Goal: Task Accomplishment & Management: Use online tool/utility

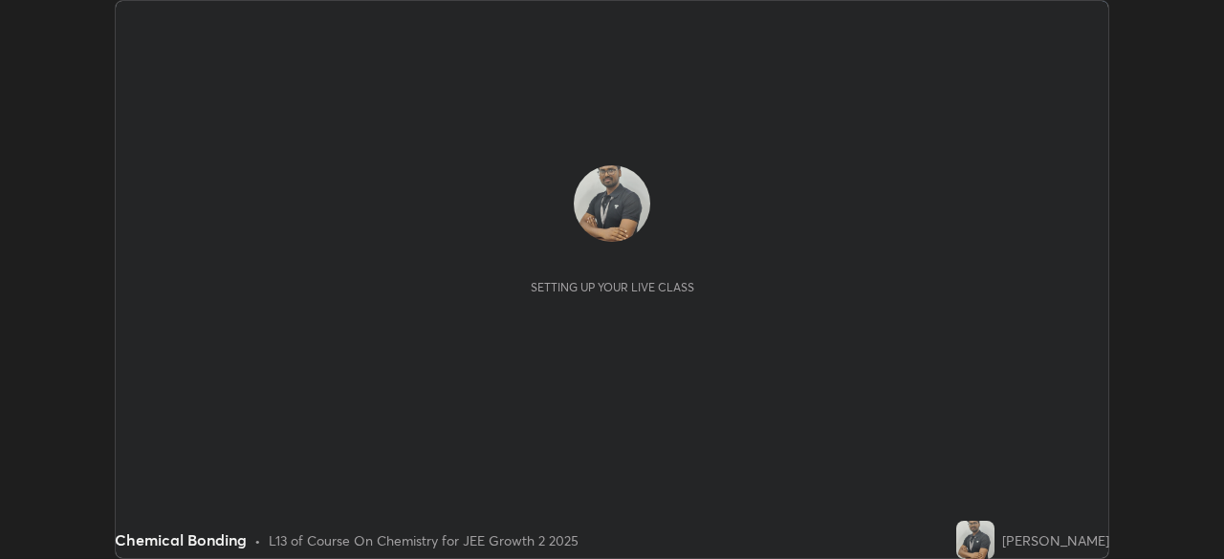
scroll to position [559, 1224]
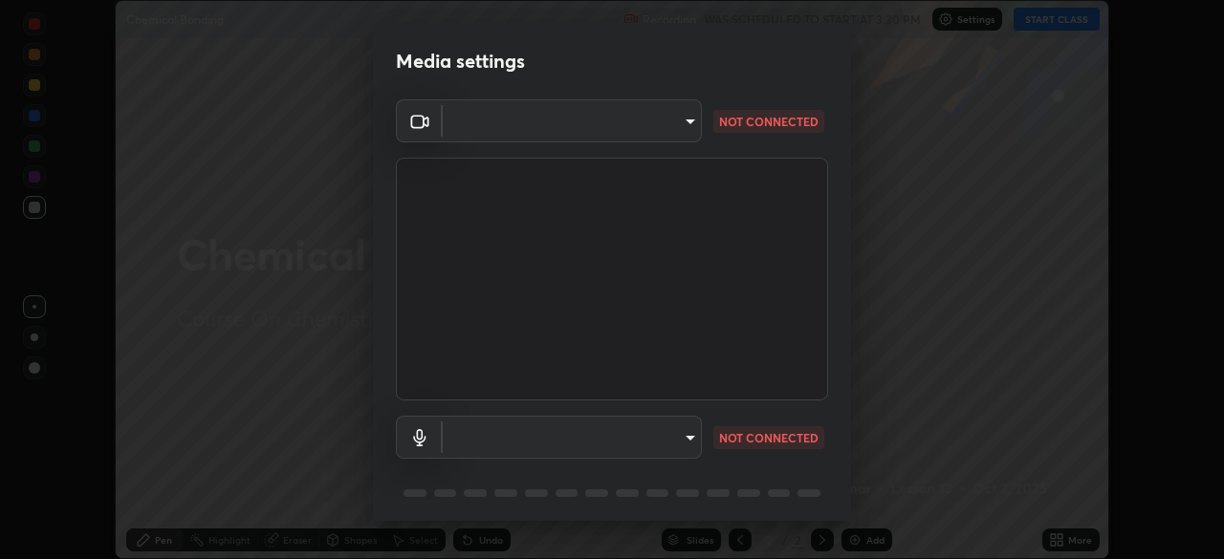
type input "39caa65dc23426385aa383ad0d0a4b68c28ae26f4a71cd21c25f84911154f6e3"
type input "default"
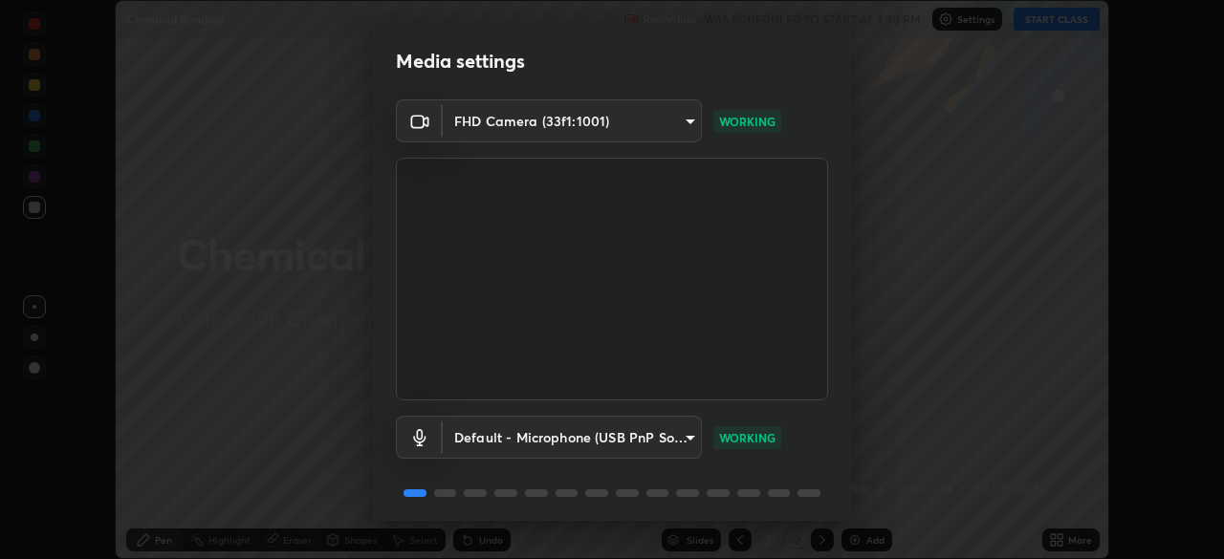
scroll to position [68, 0]
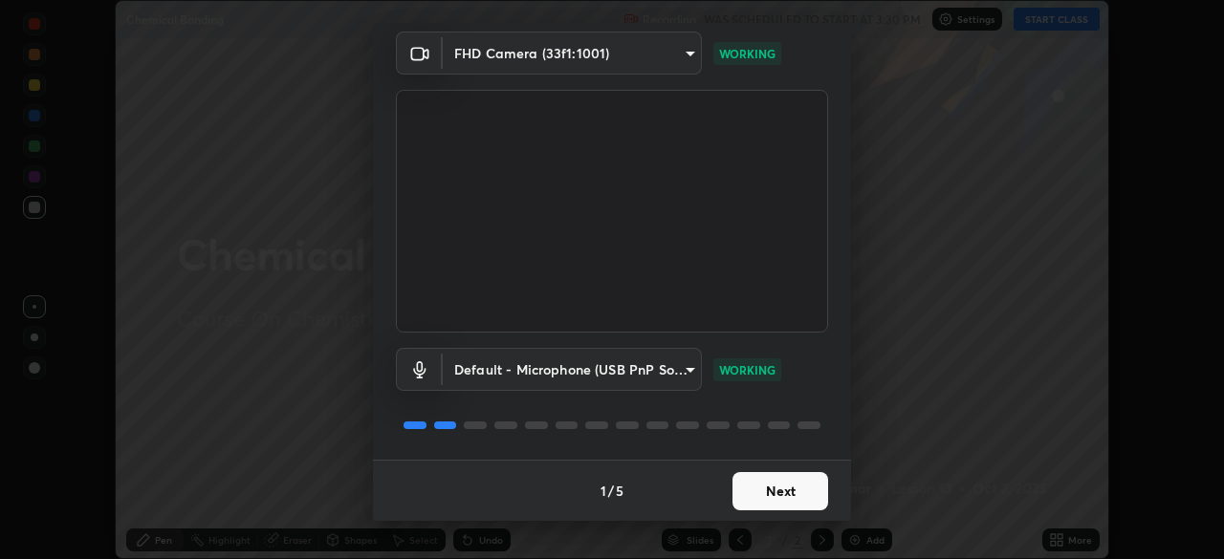
click at [798, 500] on button "Next" at bounding box center [780, 491] width 96 height 38
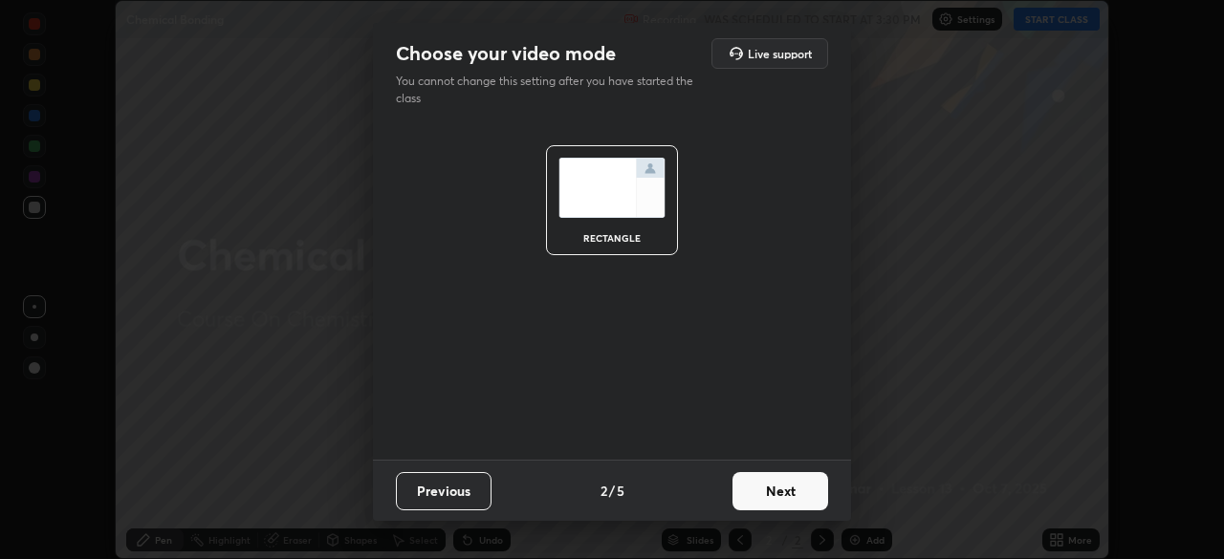
click at [794, 494] on button "Next" at bounding box center [780, 491] width 96 height 38
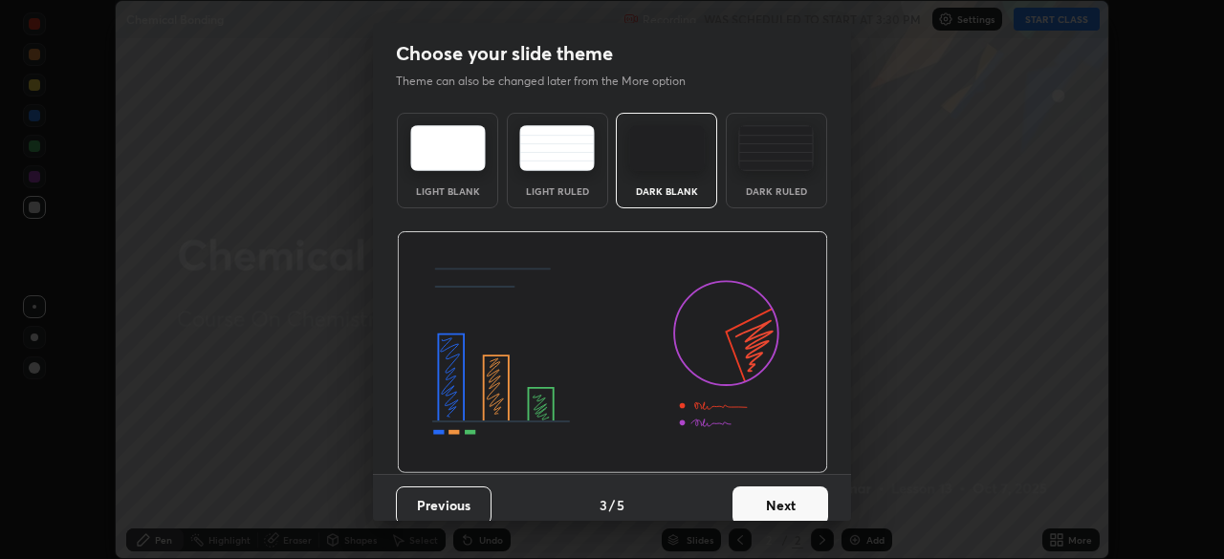
click at [794, 494] on button "Next" at bounding box center [780, 506] width 96 height 38
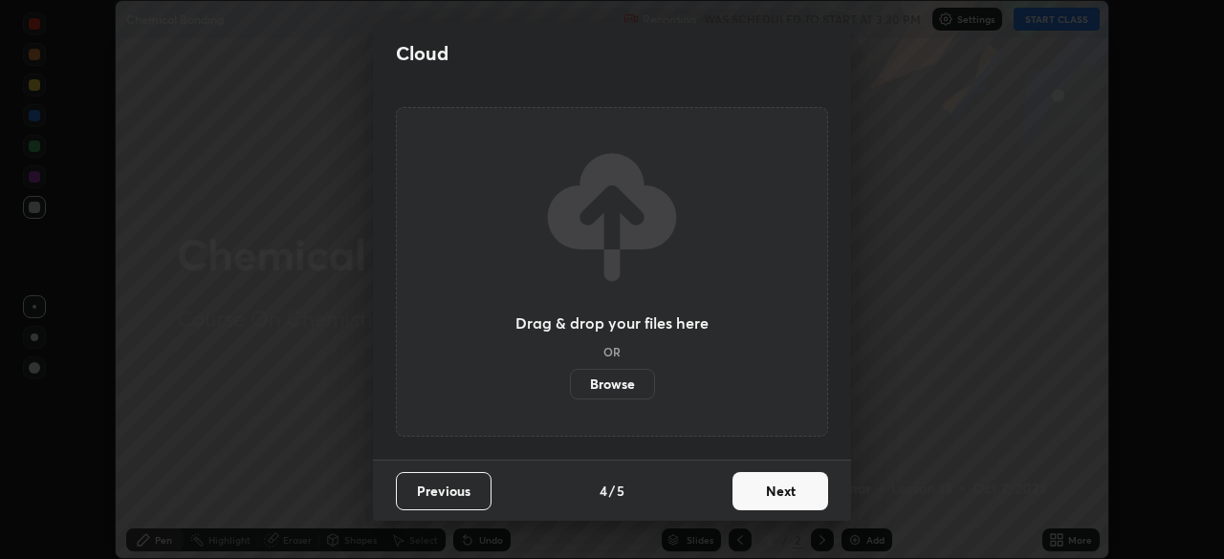
click at [801, 497] on button "Next" at bounding box center [780, 491] width 96 height 38
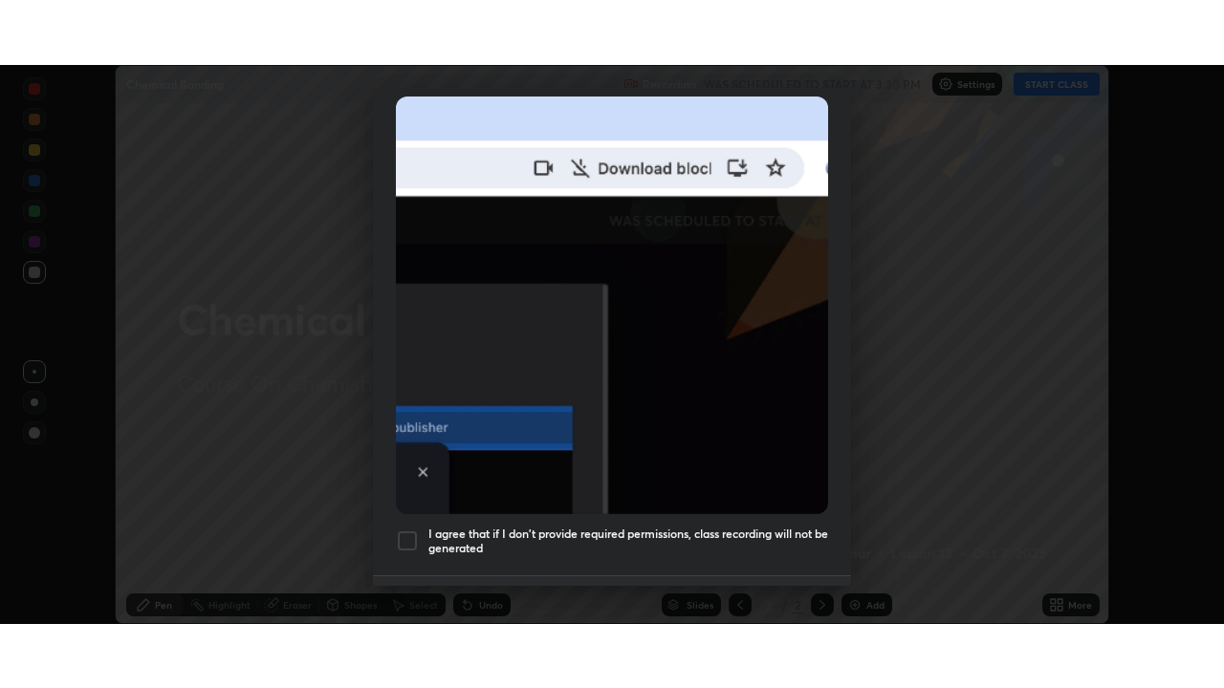
scroll to position [458, 0]
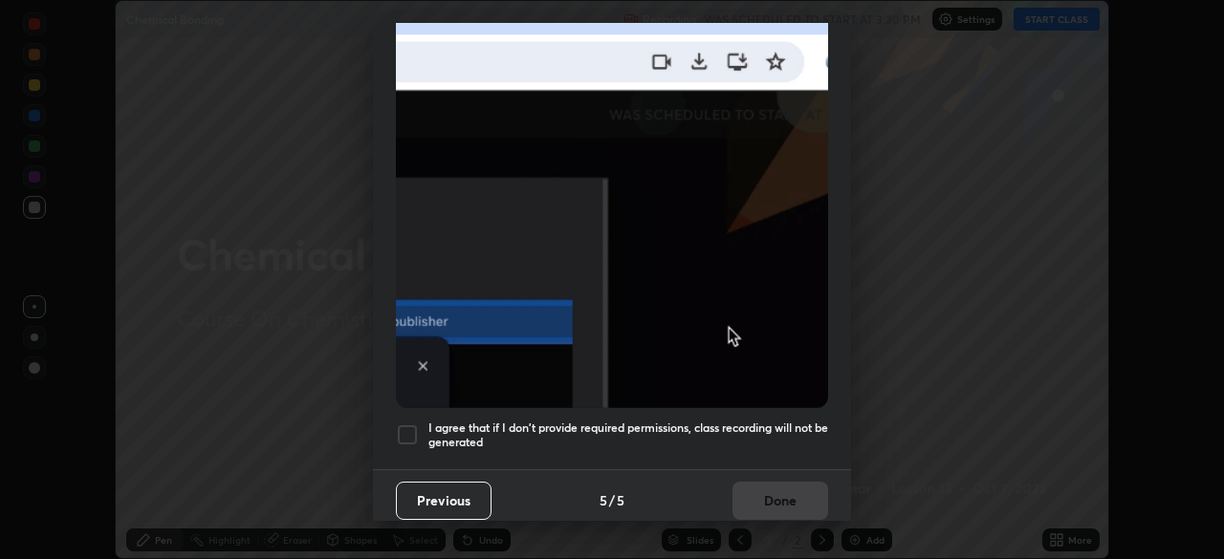
click at [411, 431] on div at bounding box center [407, 434] width 23 height 23
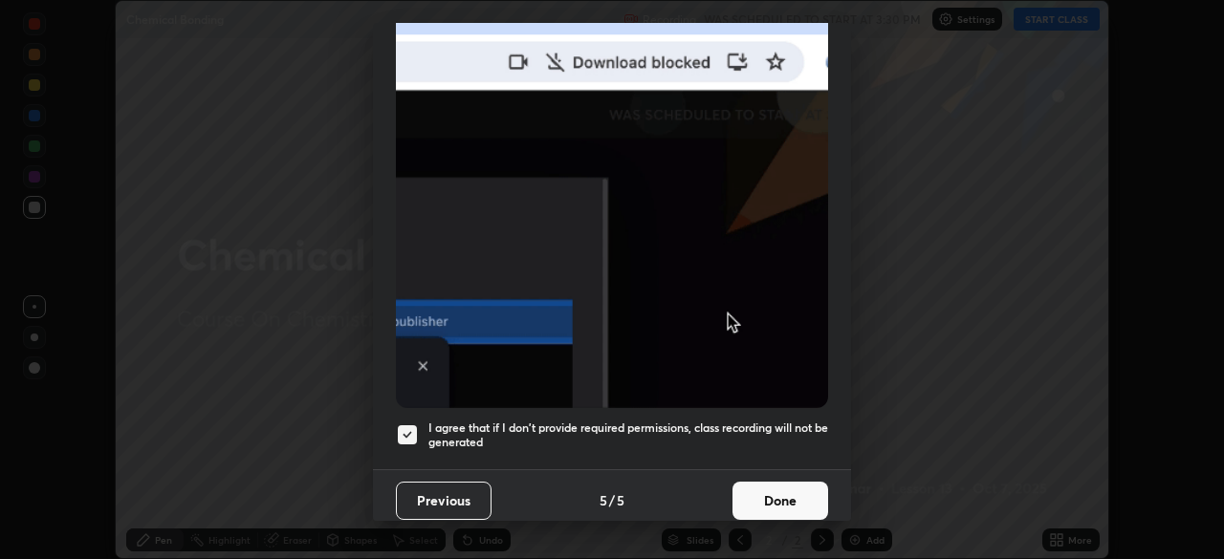
click at [776, 494] on button "Done" at bounding box center [780, 501] width 96 height 38
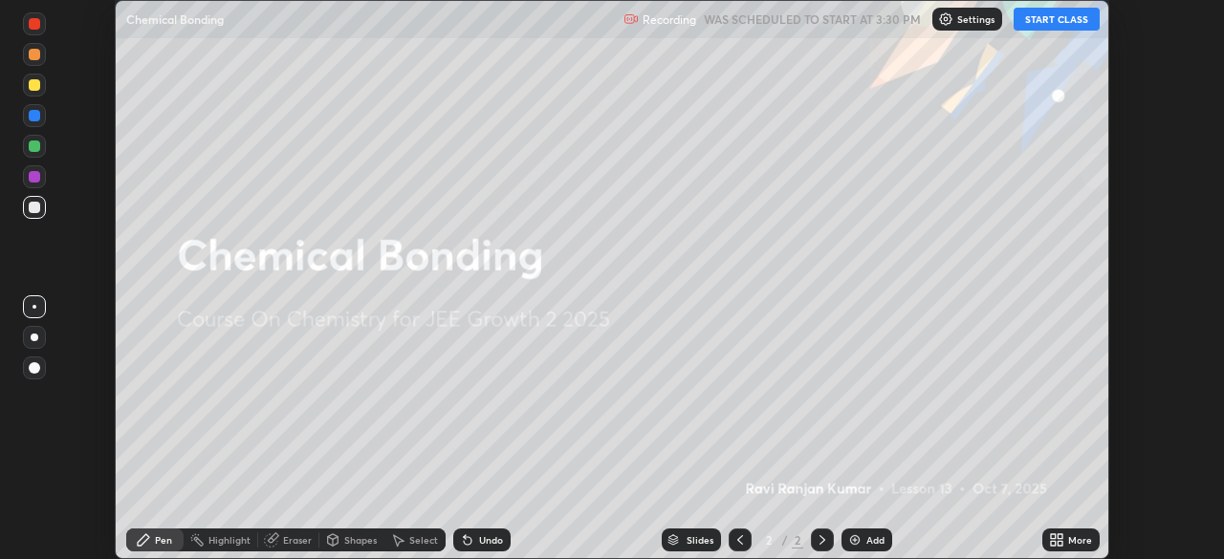
click at [1048, 22] on button "START CLASS" at bounding box center [1056, 19] width 86 height 23
click at [1057, 542] on icon at bounding box center [1059, 543] width 5 height 5
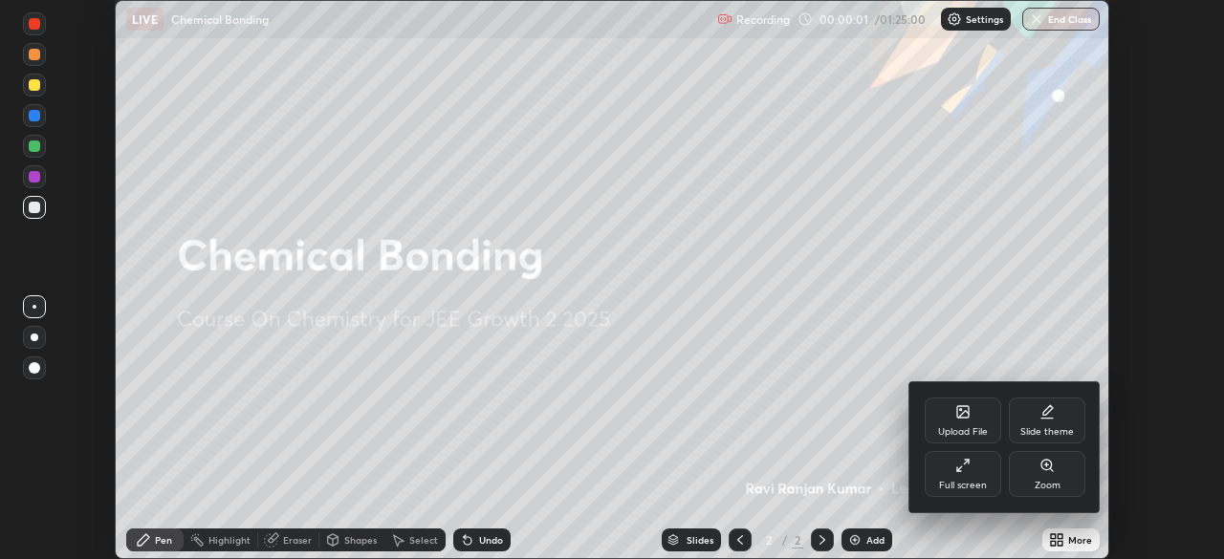
click at [987, 477] on div "Full screen" at bounding box center [962, 474] width 76 height 46
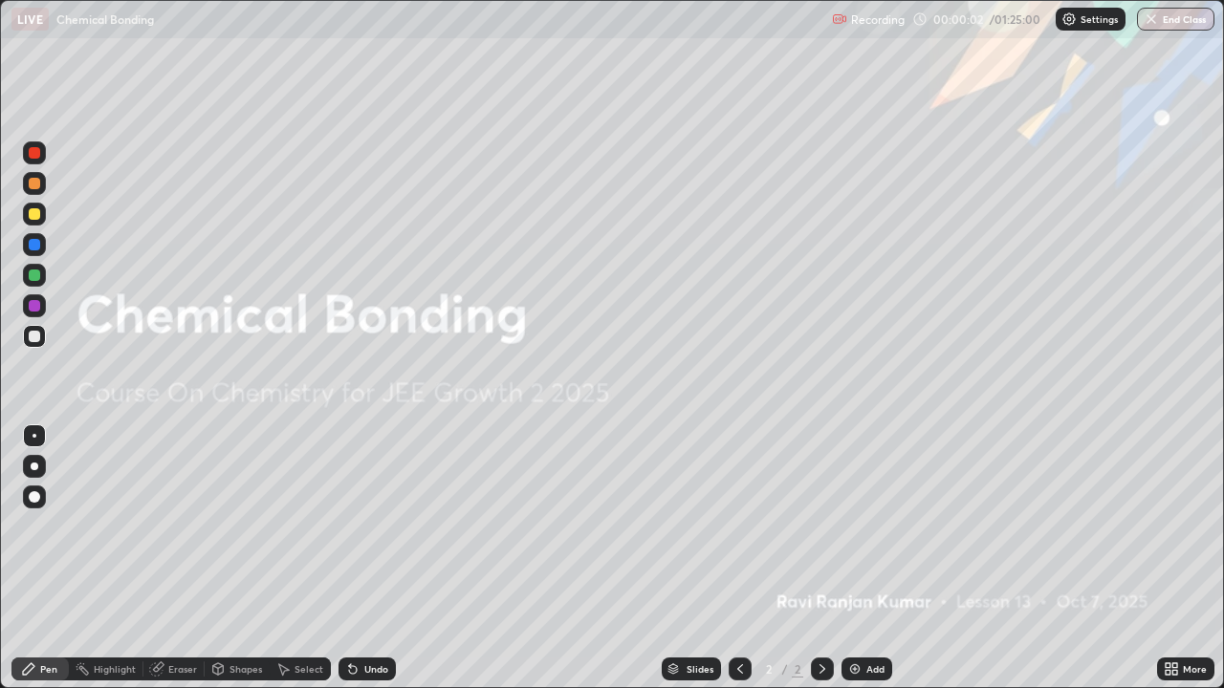
scroll to position [688, 1224]
click at [857, 558] on img at bounding box center [854, 669] width 15 height 15
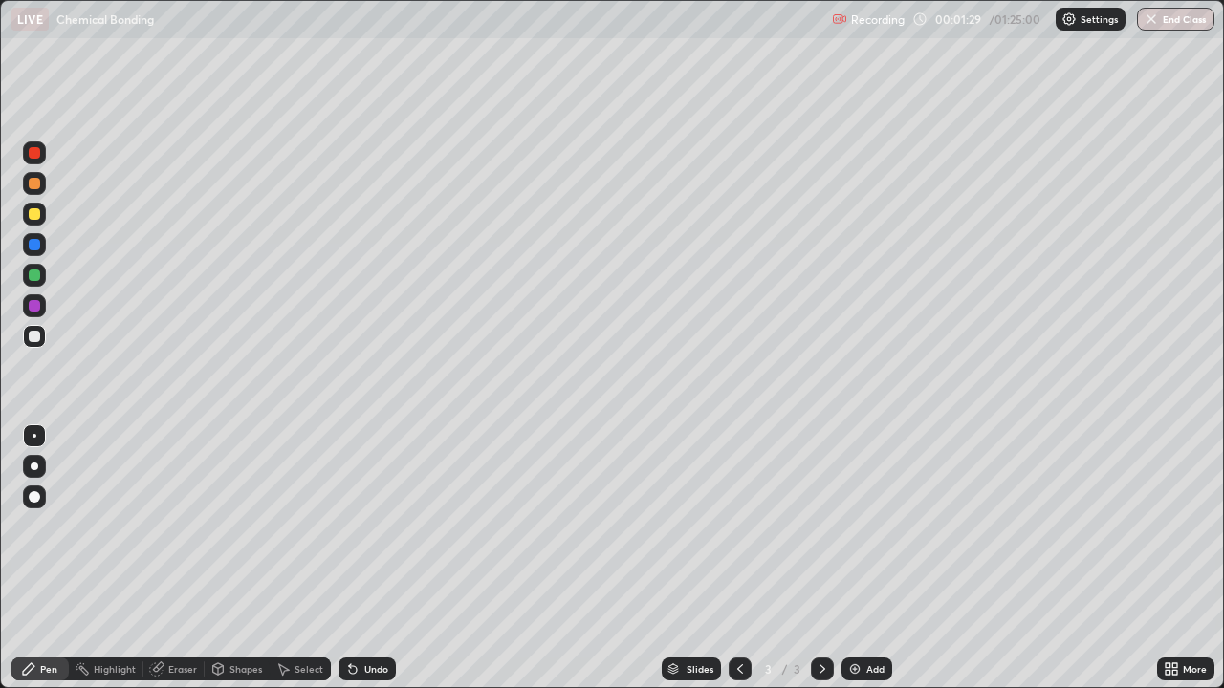
click at [34, 215] on div at bounding box center [34, 213] width 11 height 11
click at [38, 336] on div at bounding box center [34, 336] width 11 height 11
click at [362, 558] on div "Undo" at bounding box center [366, 669] width 57 height 23
click at [364, 558] on div "Undo" at bounding box center [376, 669] width 24 height 10
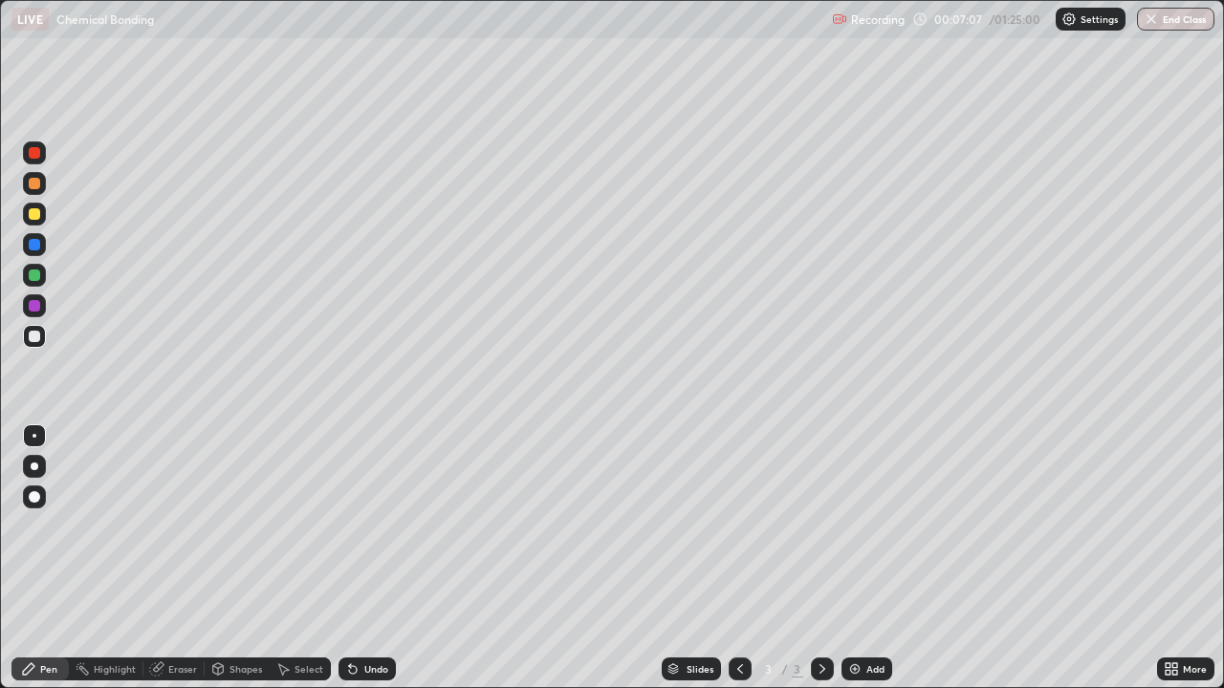
click at [364, 558] on div "Undo" at bounding box center [376, 669] width 24 height 10
click at [367, 558] on div "Undo" at bounding box center [376, 669] width 24 height 10
click at [370, 558] on div "Undo" at bounding box center [376, 669] width 24 height 10
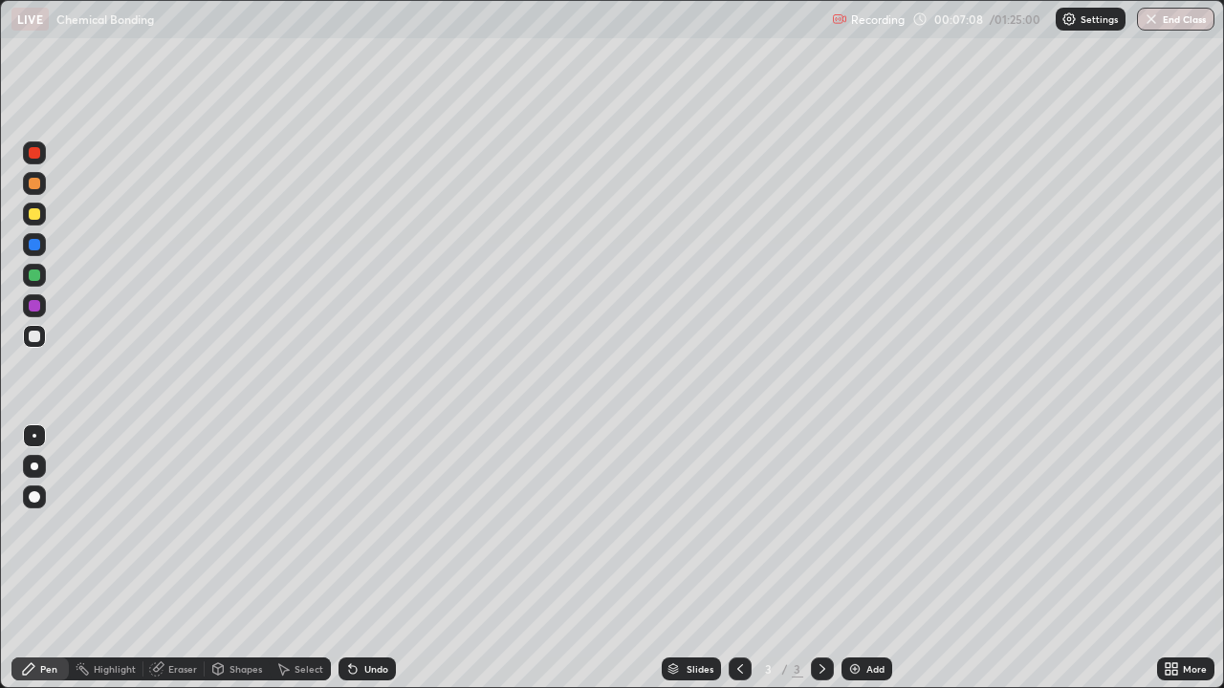
click at [370, 558] on div "Undo" at bounding box center [376, 669] width 24 height 10
click at [372, 558] on div "Undo" at bounding box center [376, 669] width 24 height 10
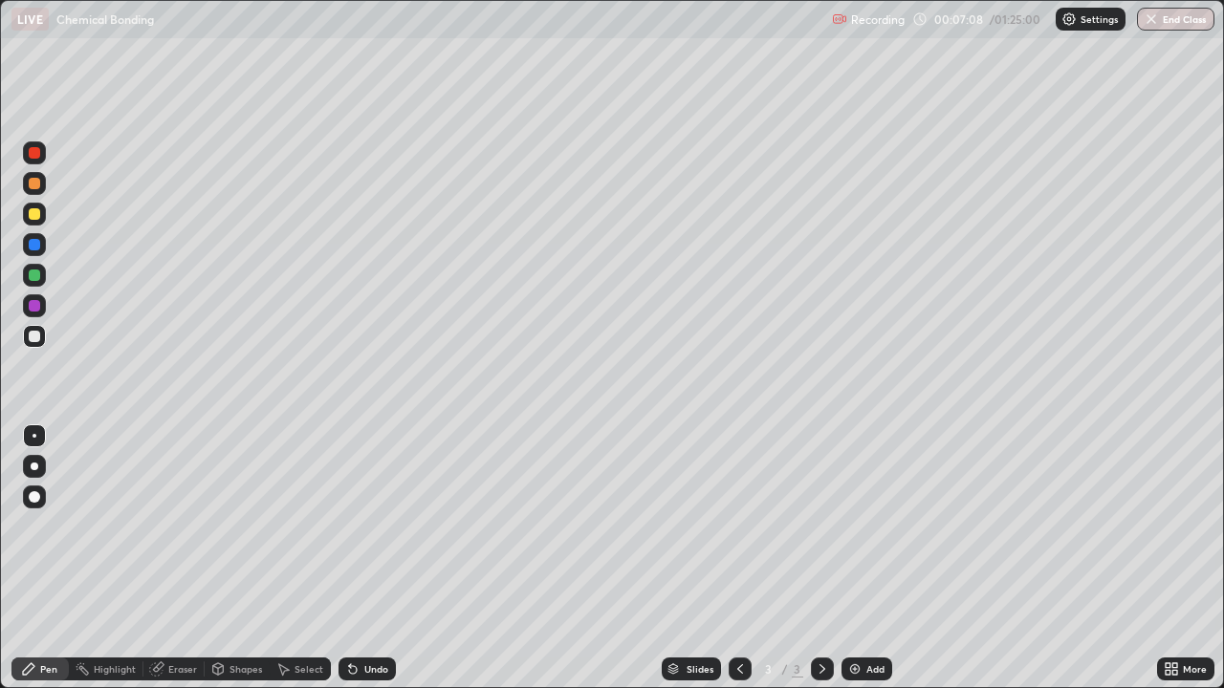
click at [372, 558] on div "Undo" at bounding box center [376, 669] width 24 height 10
click at [376, 558] on div "Undo" at bounding box center [366, 669] width 57 height 23
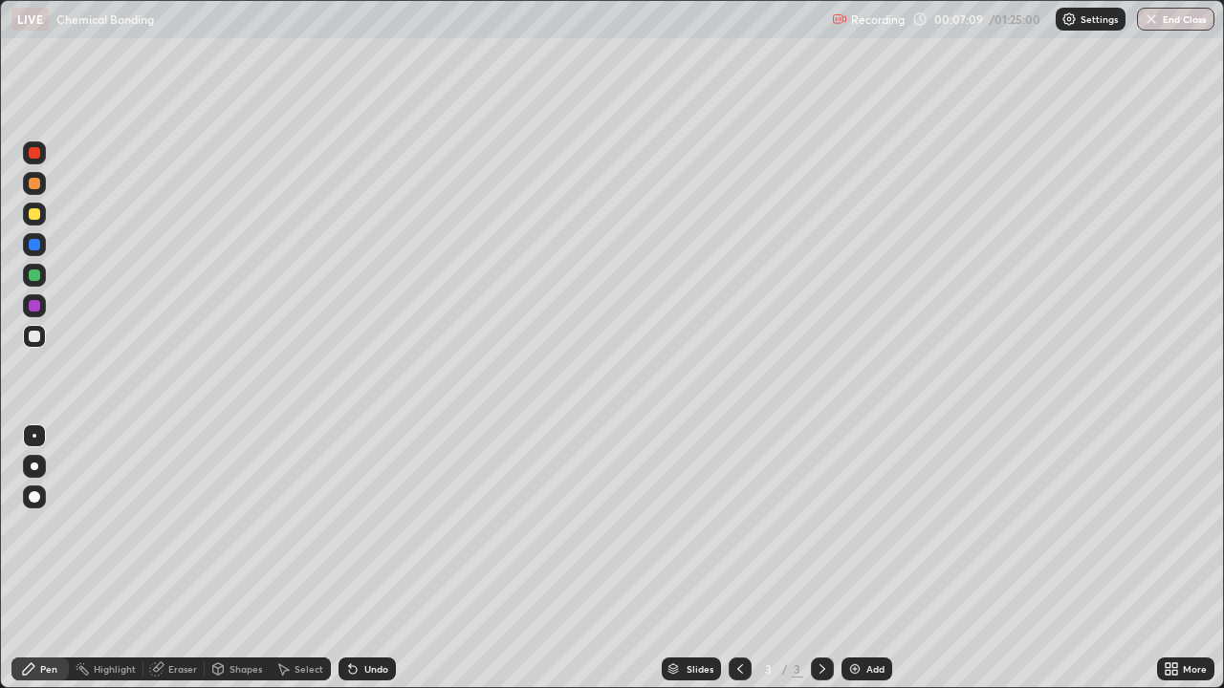
click at [376, 558] on div "Undo" at bounding box center [366, 669] width 57 height 23
click at [374, 558] on div "Undo" at bounding box center [376, 669] width 24 height 10
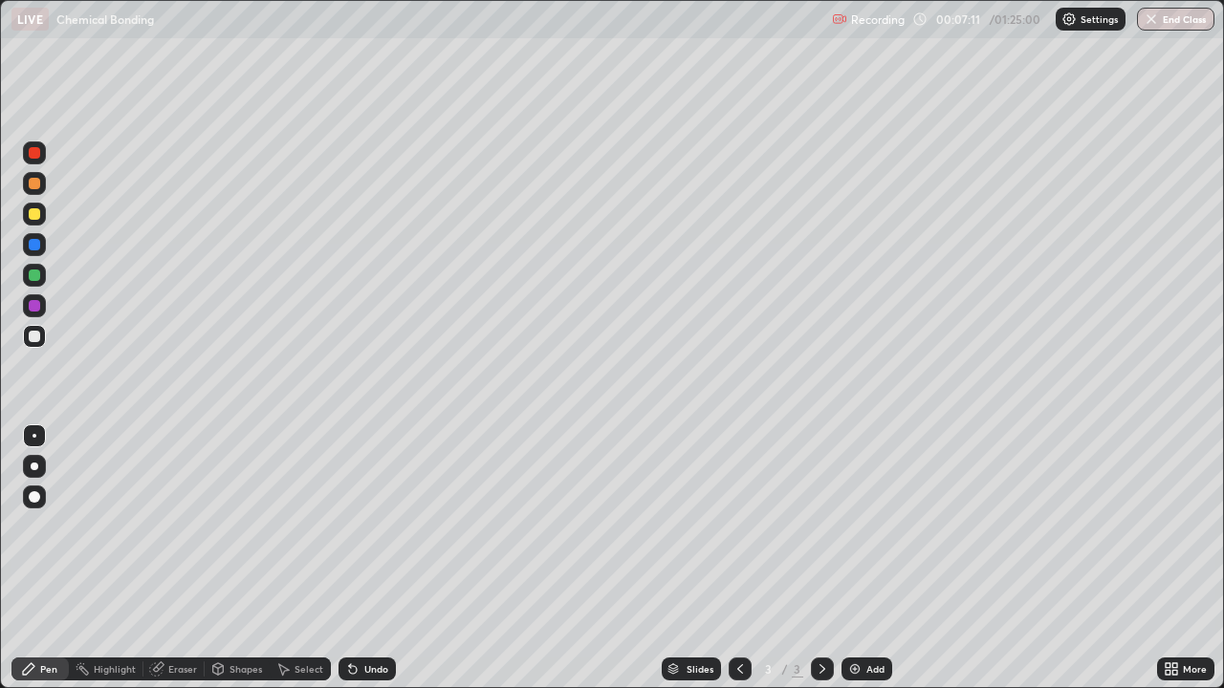
click at [374, 558] on div "Undo" at bounding box center [376, 669] width 24 height 10
click at [369, 558] on div "Undo" at bounding box center [376, 669] width 24 height 10
click at [366, 558] on div "Undo" at bounding box center [376, 669] width 24 height 10
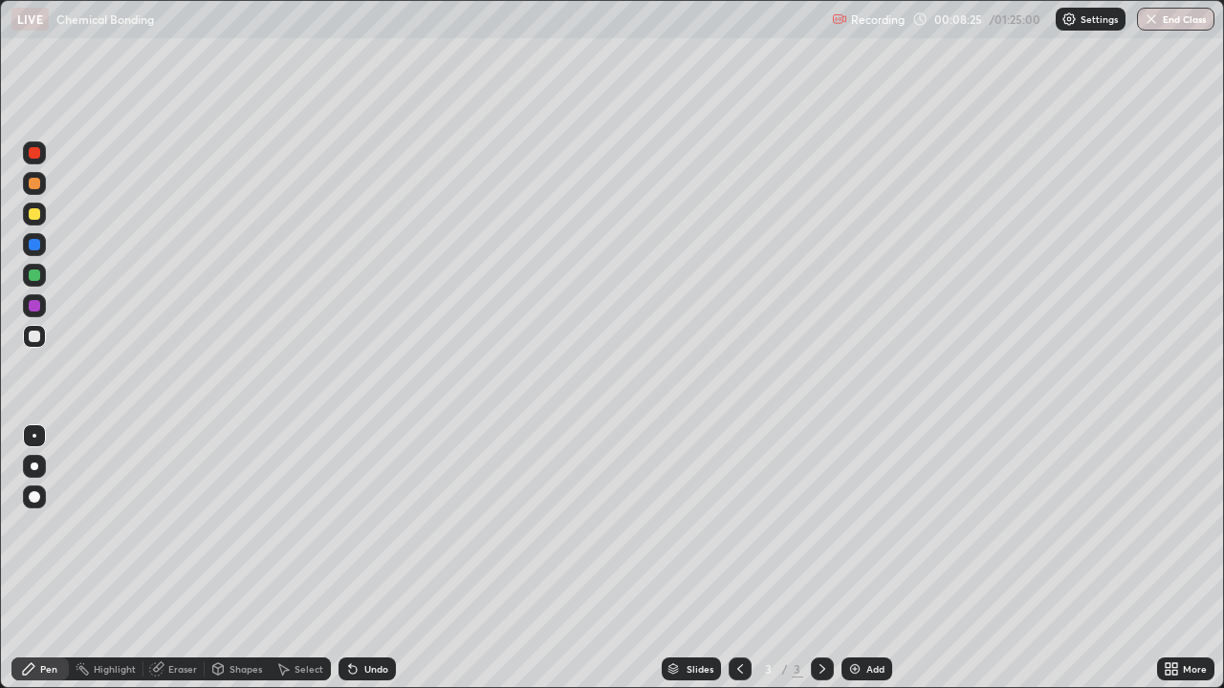
click at [189, 558] on div "Eraser" at bounding box center [182, 669] width 29 height 10
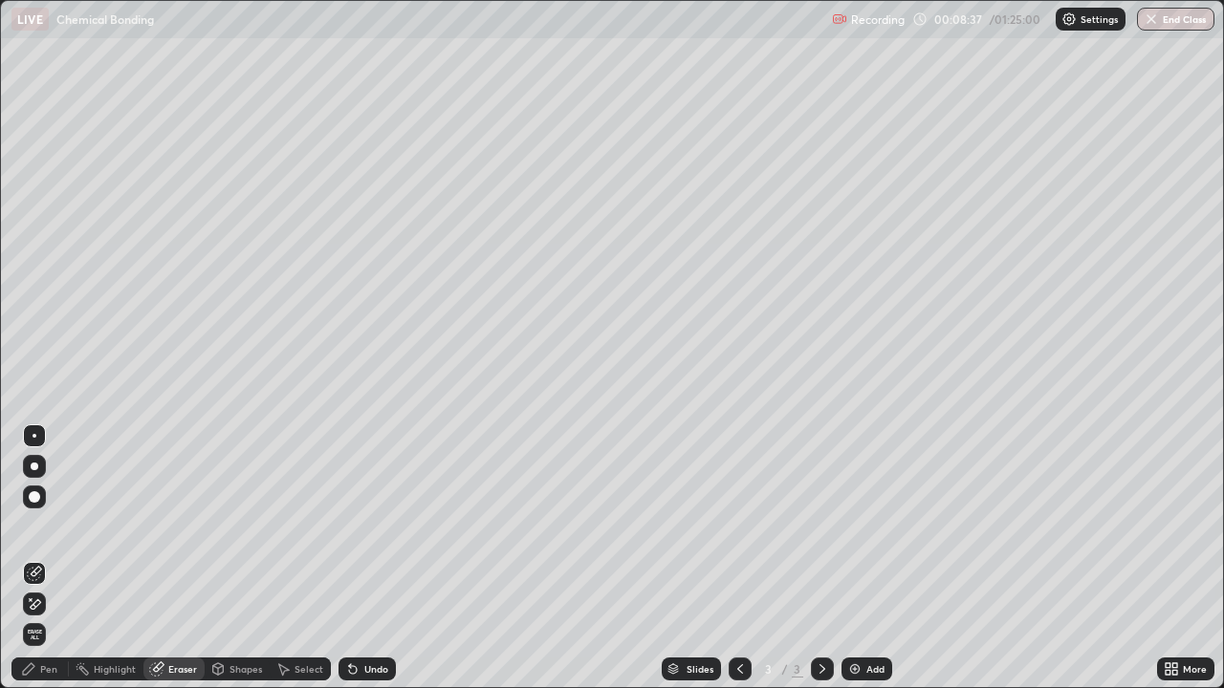
click at [53, 558] on div "Pen" at bounding box center [48, 669] width 17 height 10
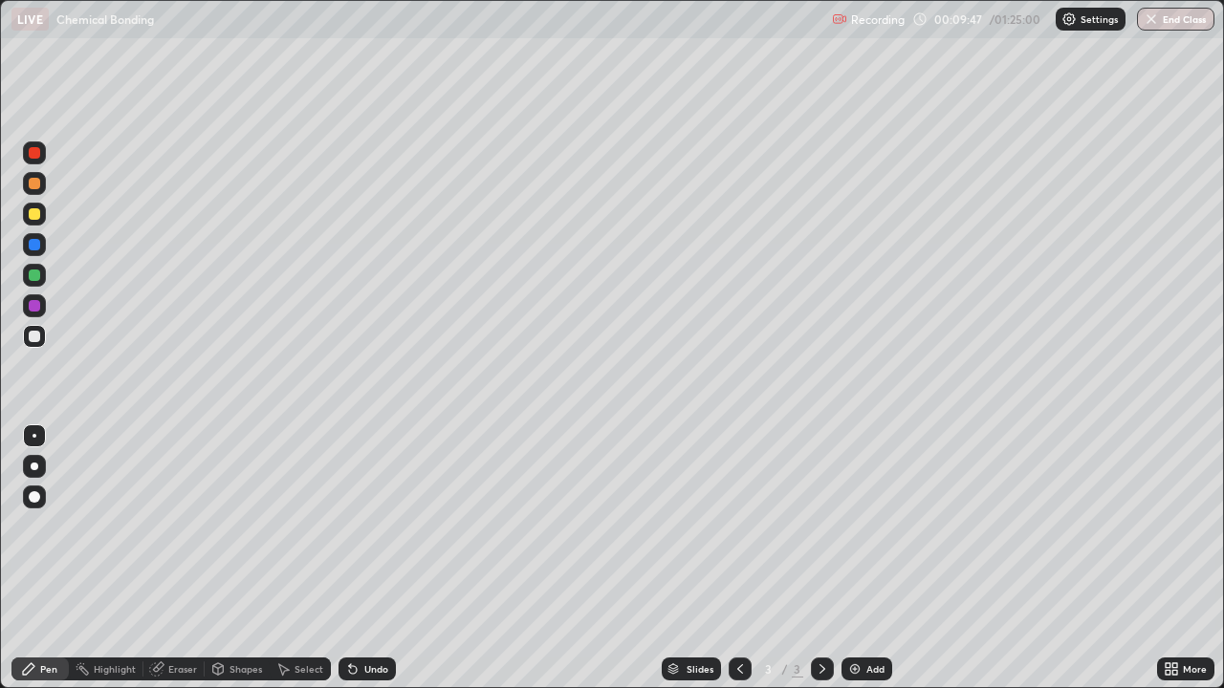
click at [382, 558] on div "Undo" at bounding box center [376, 669] width 24 height 10
click at [379, 558] on div "Undo" at bounding box center [376, 669] width 24 height 10
click at [188, 558] on div "Eraser" at bounding box center [182, 669] width 29 height 10
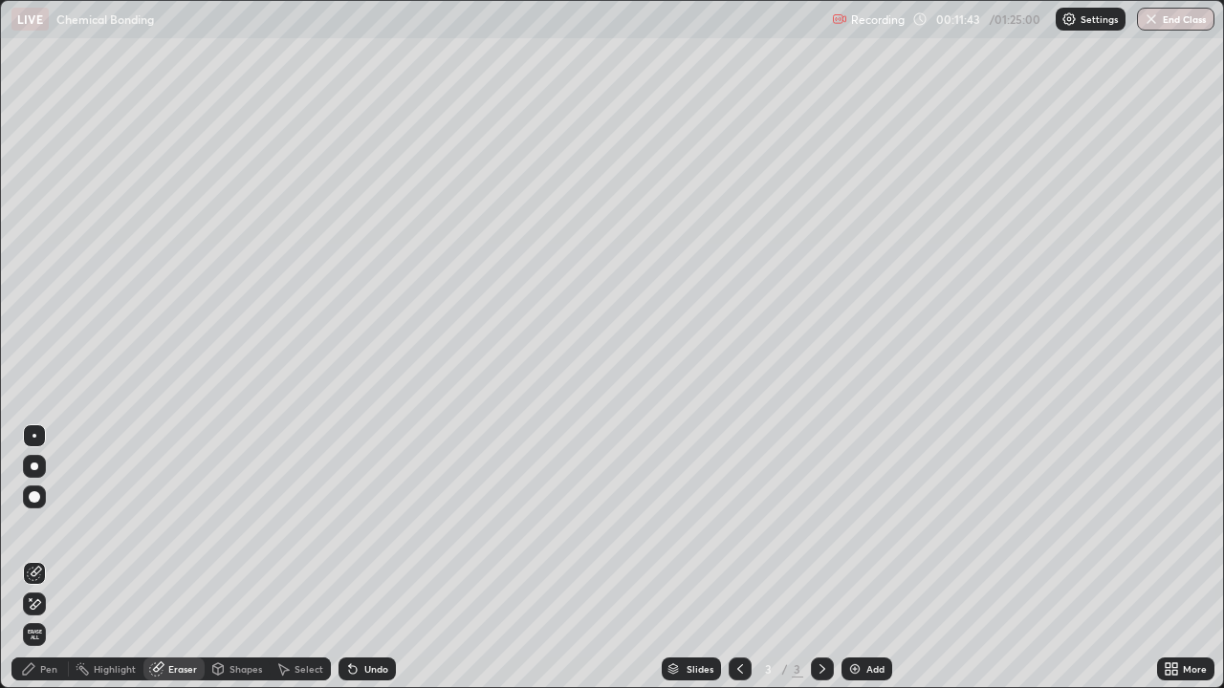
click at [55, 558] on div "Pen" at bounding box center [48, 669] width 17 height 10
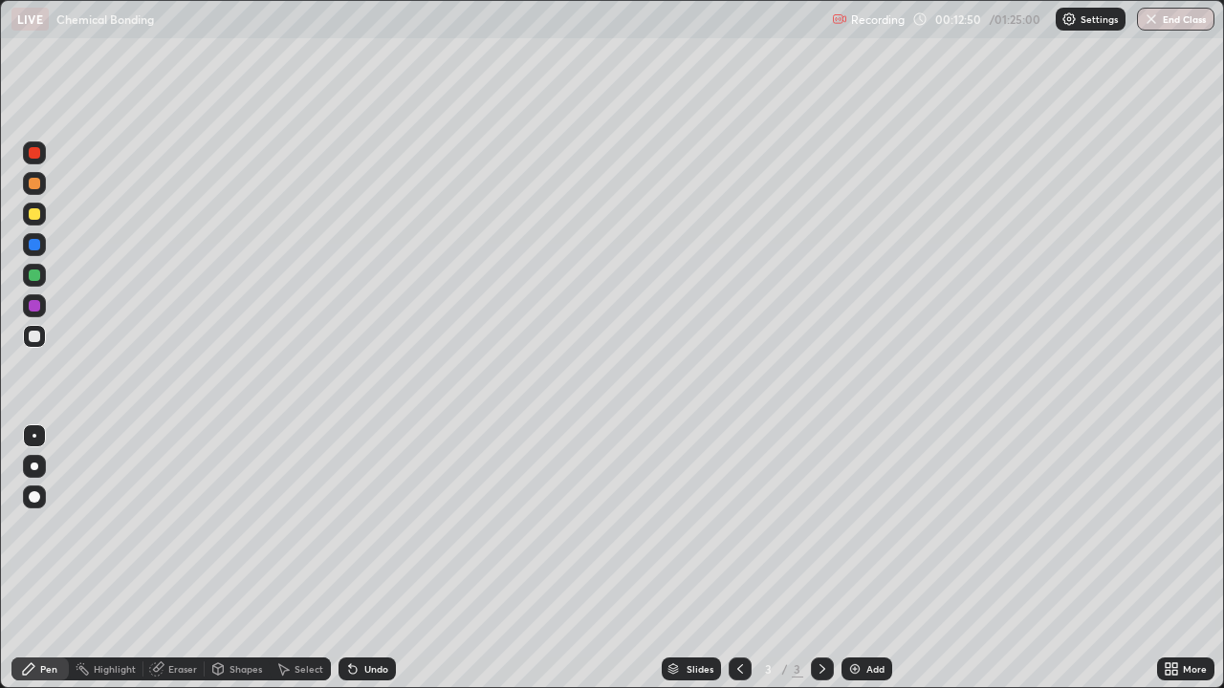
click at [43, 217] on div at bounding box center [34, 214] width 23 height 23
click at [386, 558] on div "Undo" at bounding box center [366, 669] width 57 height 23
click at [385, 558] on div "Undo" at bounding box center [366, 669] width 57 height 23
click at [368, 558] on div "Undo" at bounding box center [376, 669] width 24 height 10
click at [853, 558] on img at bounding box center [854, 669] width 15 height 15
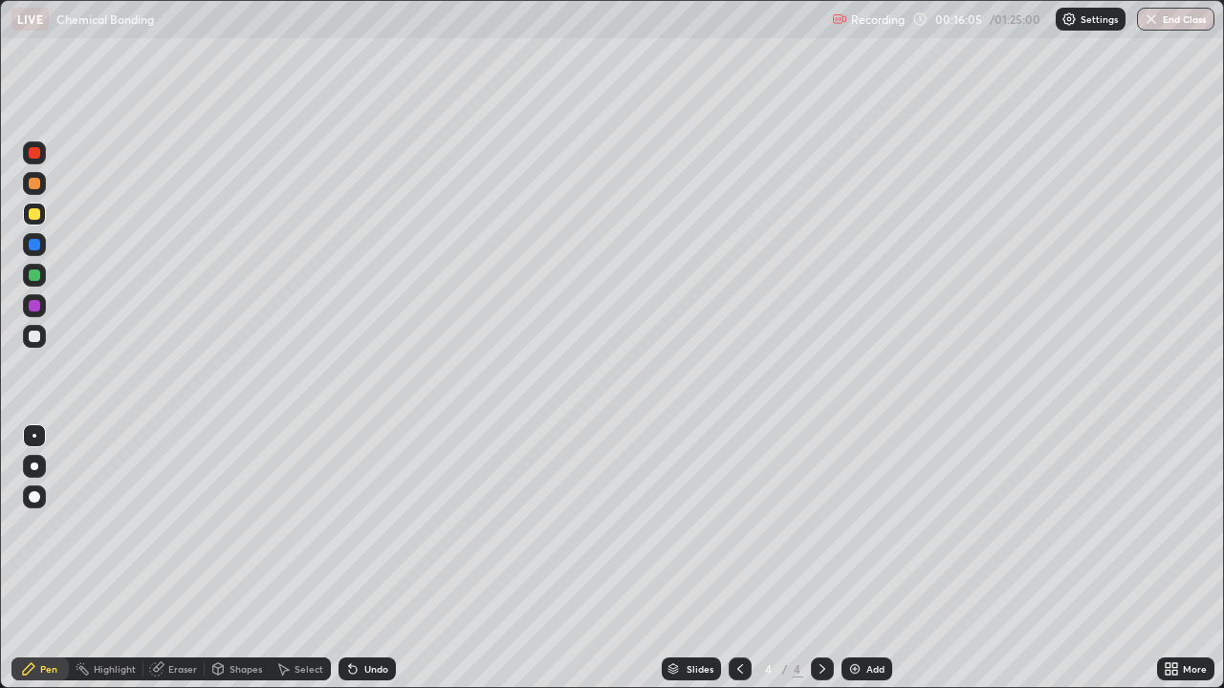
click at [369, 558] on div "Undo" at bounding box center [366, 669] width 57 height 23
click at [379, 558] on div "Undo" at bounding box center [376, 669] width 24 height 10
click at [33, 275] on div at bounding box center [34, 275] width 11 height 11
click at [33, 337] on div at bounding box center [34, 336] width 11 height 11
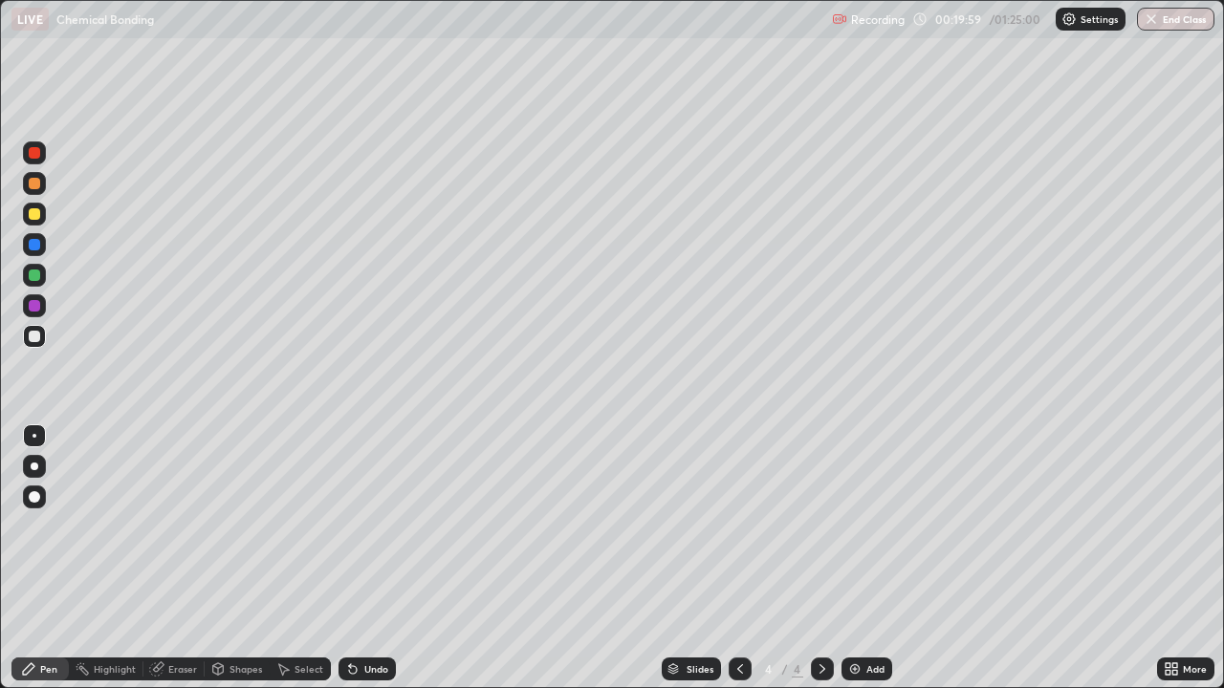
click at [367, 558] on div "Undo" at bounding box center [366, 669] width 57 height 23
click at [369, 558] on div "Undo" at bounding box center [376, 669] width 24 height 10
click at [367, 558] on div "Undo" at bounding box center [376, 669] width 24 height 10
click at [372, 558] on div "Undo" at bounding box center [376, 669] width 24 height 10
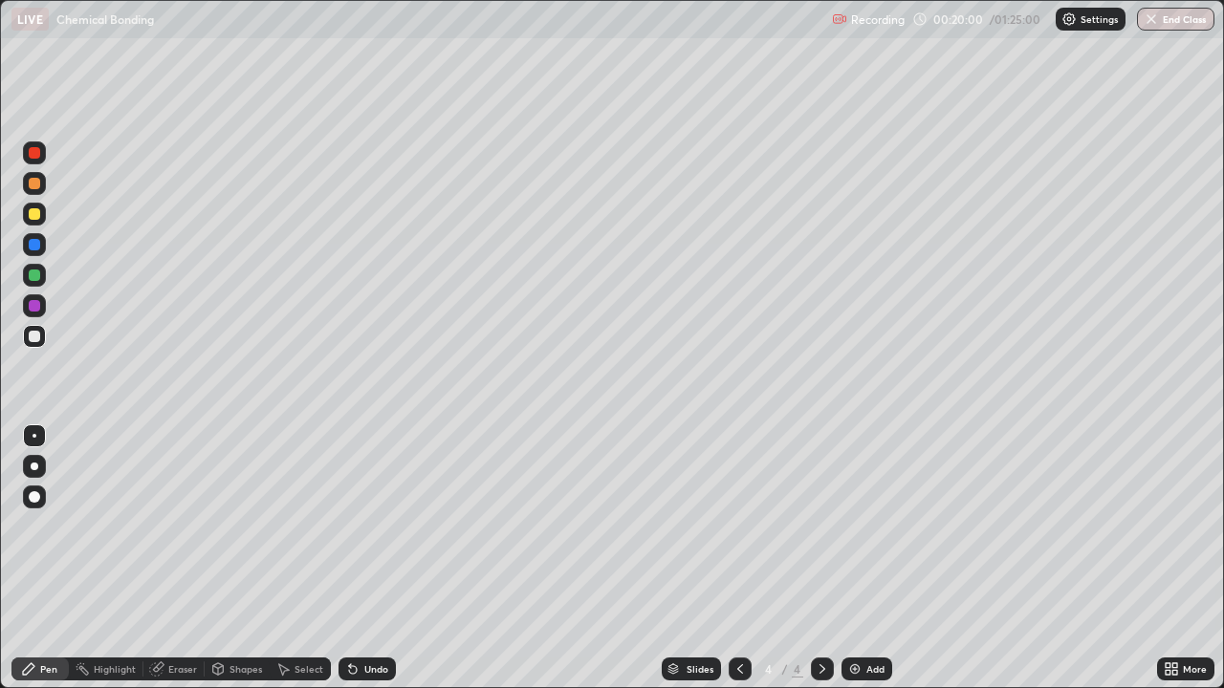
click at [372, 558] on div "Undo" at bounding box center [376, 669] width 24 height 10
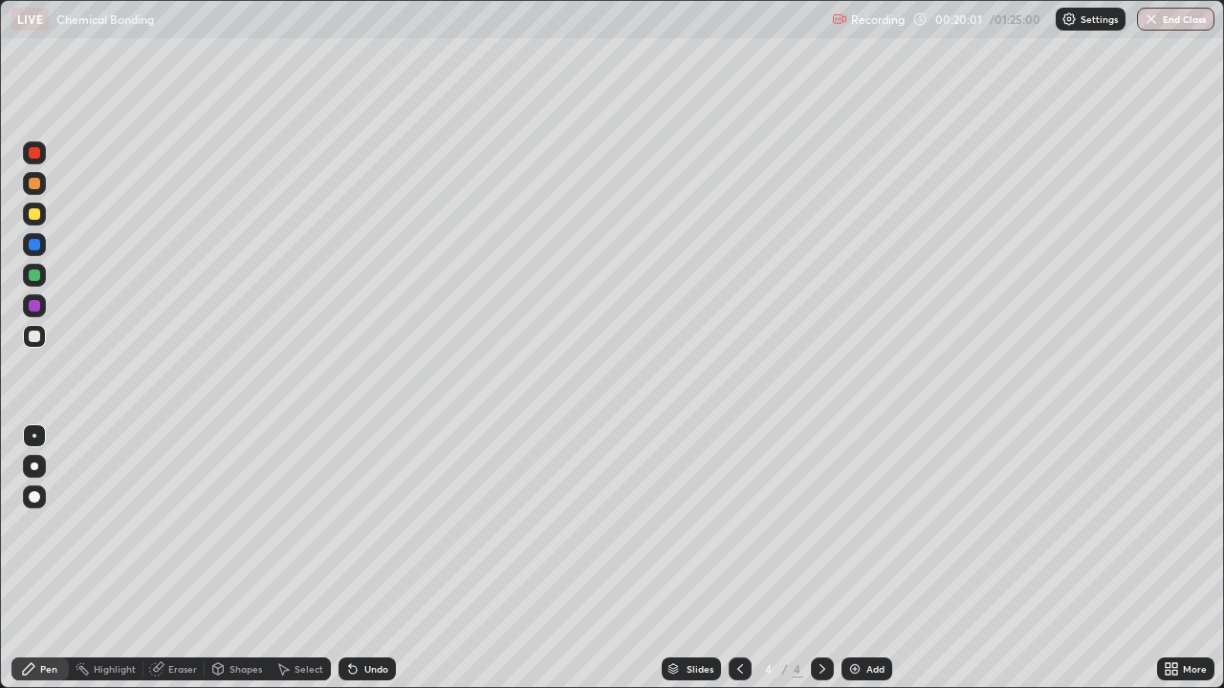
click at [372, 558] on div "Undo" at bounding box center [376, 669] width 24 height 10
click at [375, 558] on div "Undo" at bounding box center [376, 669] width 24 height 10
click at [373, 558] on div "Undo" at bounding box center [376, 669] width 24 height 10
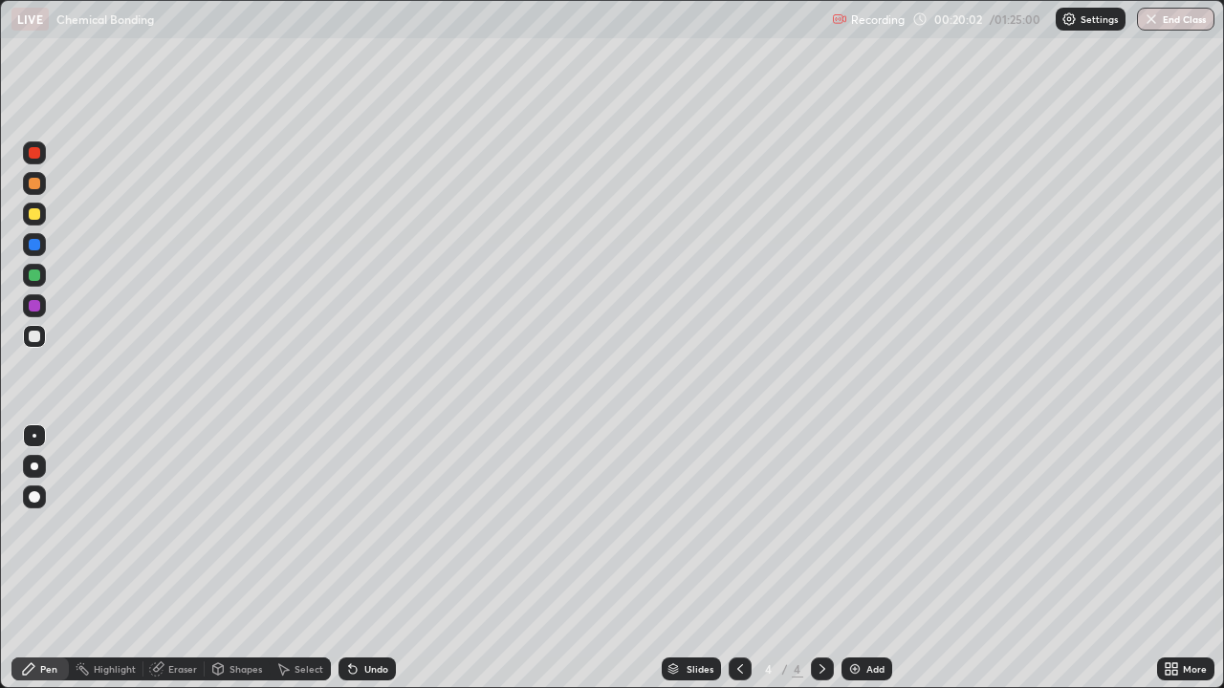
click at [373, 558] on div "Undo" at bounding box center [376, 669] width 24 height 10
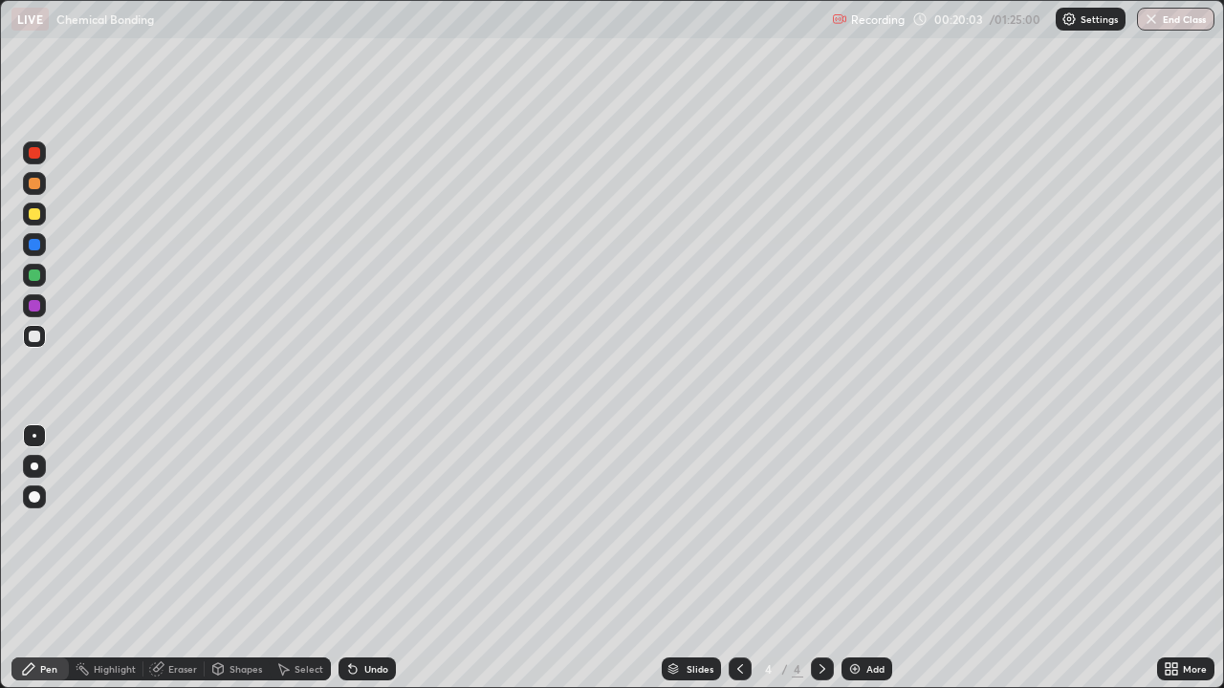
click at [373, 558] on div "Undo" at bounding box center [376, 669] width 24 height 10
click at [371, 558] on div "Undo" at bounding box center [376, 669] width 24 height 10
click at [35, 337] on div at bounding box center [34, 336] width 11 height 11
click at [368, 558] on div "Undo" at bounding box center [366, 669] width 57 height 23
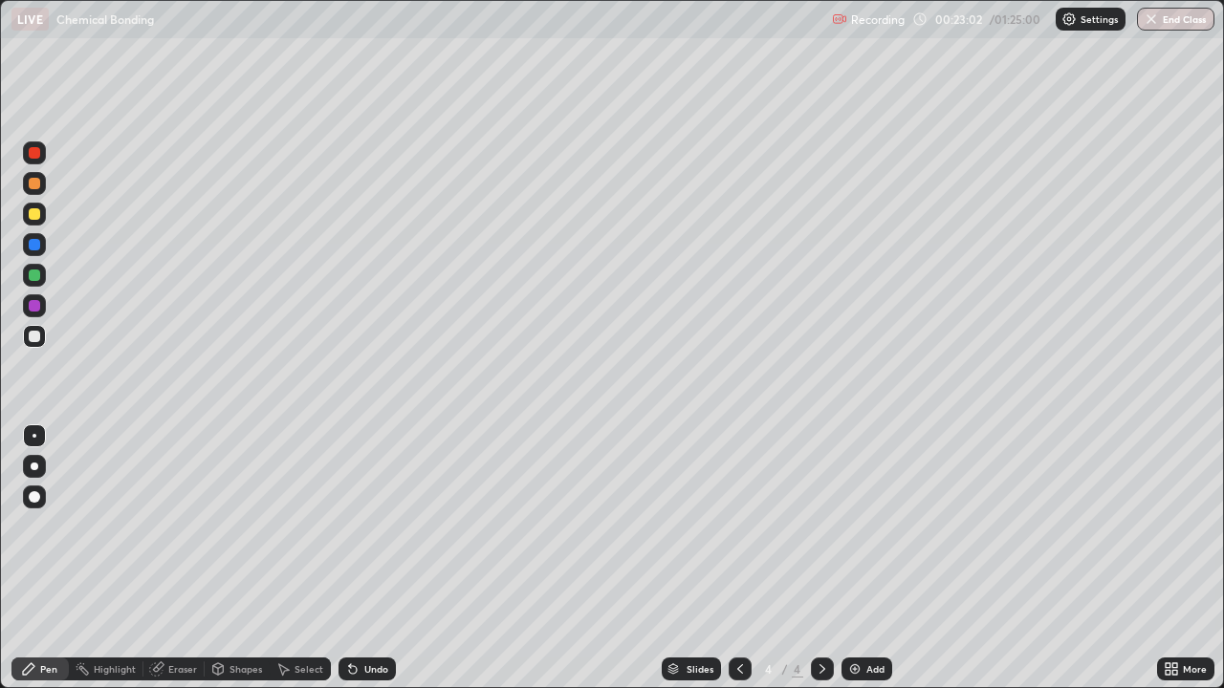
click at [30, 216] on div at bounding box center [34, 213] width 11 height 11
click at [45, 216] on div at bounding box center [34, 214] width 23 height 23
click at [860, 558] on img at bounding box center [854, 669] width 15 height 15
click at [35, 276] on div at bounding box center [34, 275] width 11 height 11
click at [35, 215] on div at bounding box center [34, 213] width 11 height 11
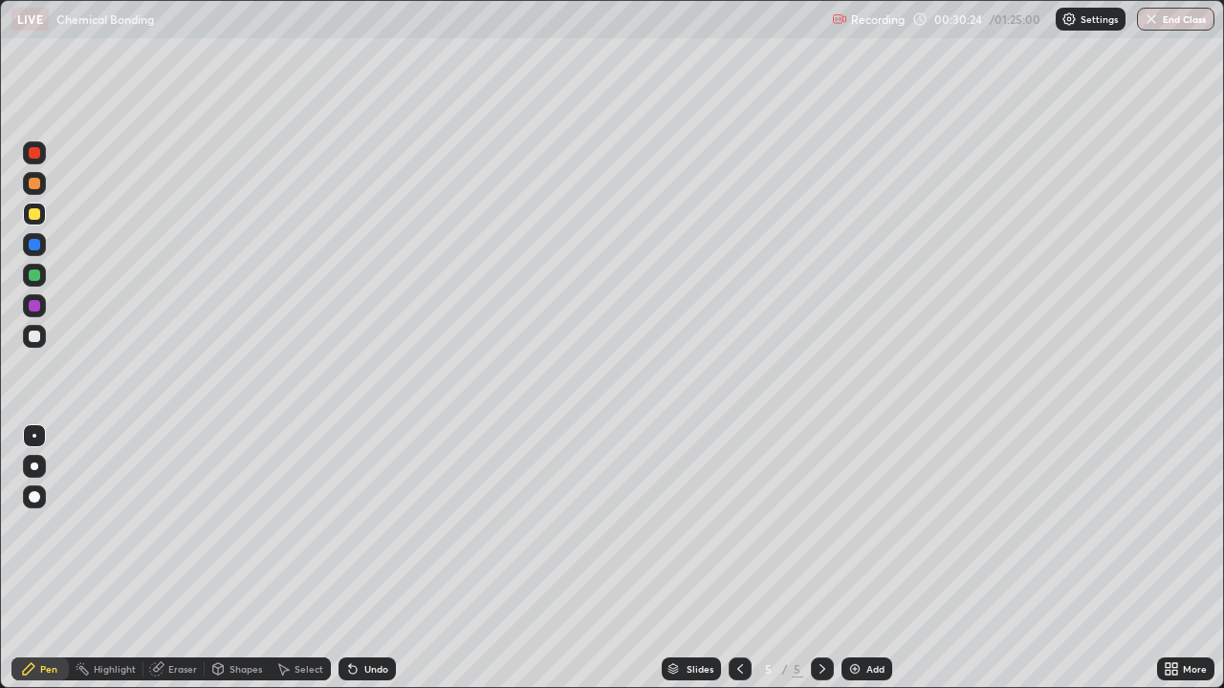
click at [36, 334] on div at bounding box center [34, 336] width 11 height 11
click at [380, 558] on div "Undo" at bounding box center [376, 669] width 24 height 10
click at [373, 558] on div "Undo" at bounding box center [376, 669] width 24 height 10
click at [41, 222] on div at bounding box center [34, 214] width 23 height 23
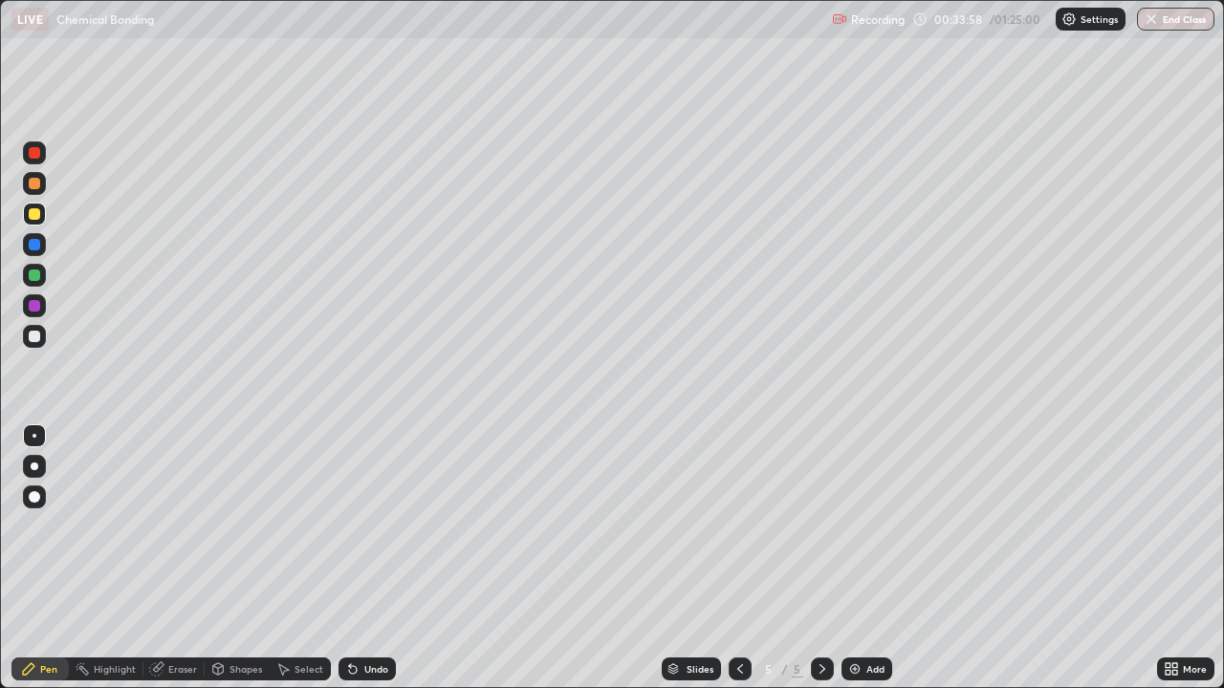
click at [858, 558] on div "Add" at bounding box center [866, 669] width 51 height 23
click at [33, 338] on div at bounding box center [34, 336] width 11 height 11
click at [375, 558] on div "Undo" at bounding box center [376, 669] width 24 height 10
click at [33, 214] on div at bounding box center [34, 213] width 11 height 11
click at [366, 558] on div "Undo" at bounding box center [376, 669] width 24 height 10
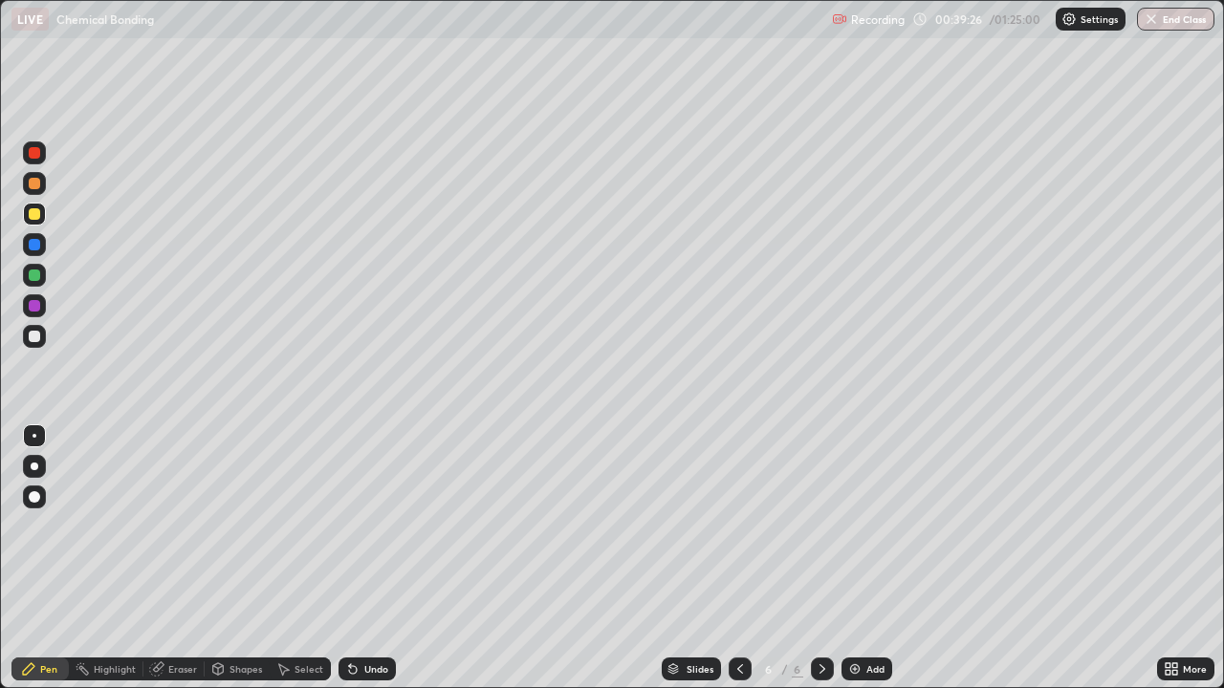
click at [35, 336] on div at bounding box center [34, 336] width 11 height 11
click at [187, 558] on div "Eraser" at bounding box center [182, 669] width 29 height 10
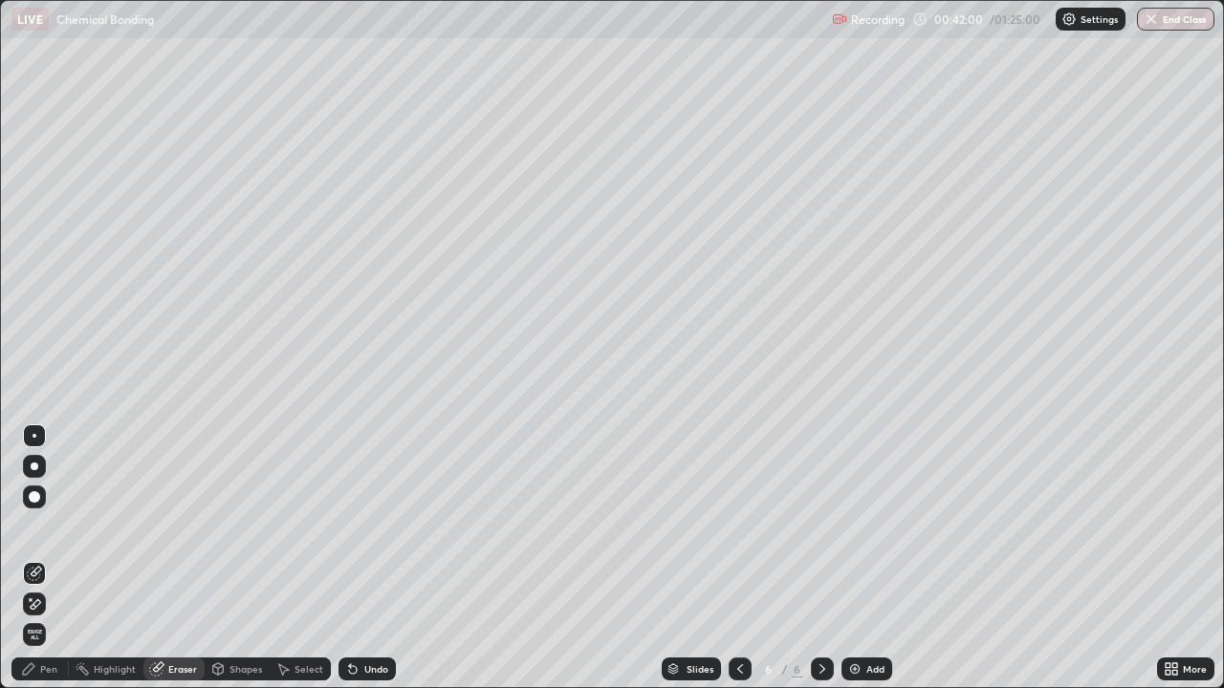
click at [57, 558] on div "Pen" at bounding box center [39, 669] width 57 height 23
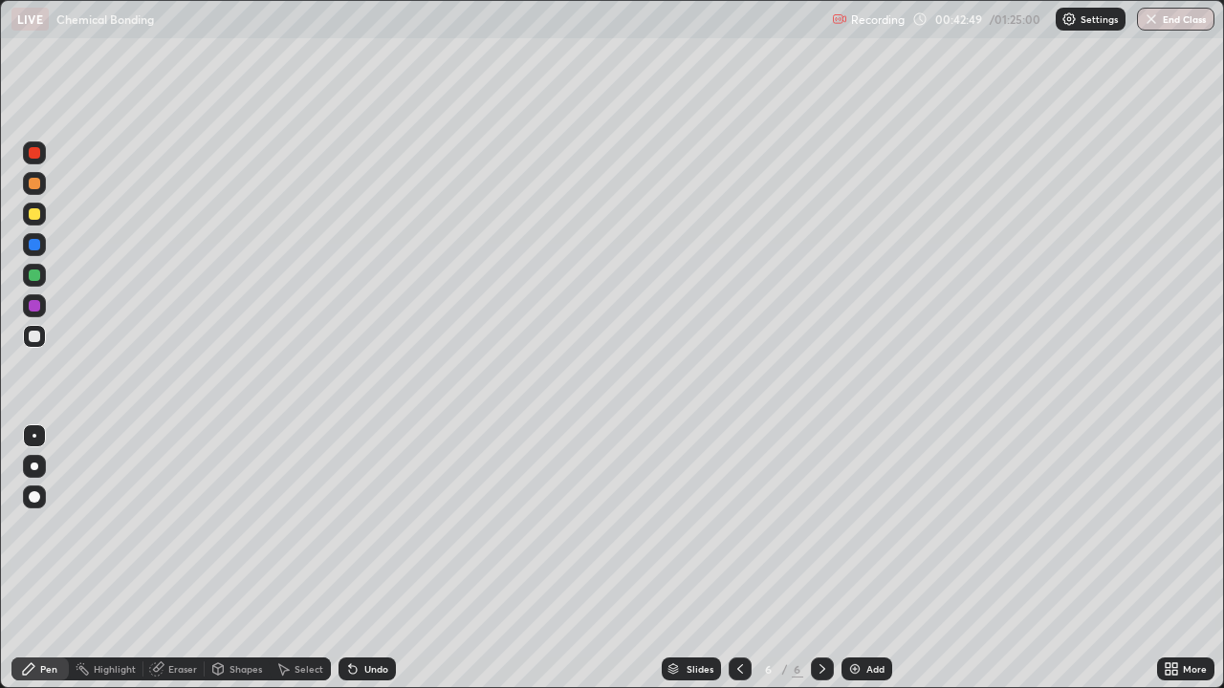
click at [371, 558] on div "Undo" at bounding box center [376, 669] width 24 height 10
click at [365, 558] on div "Undo" at bounding box center [376, 669] width 24 height 10
click at [379, 558] on div "Undo" at bounding box center [376, 669] width 24 height 10
click at [383, 558] on div "Undo" at bounding box center [366, 669] width 57 height 23
click at [379, 558] on div "Undo" at bounding box center [366, 669] width 57 height 23
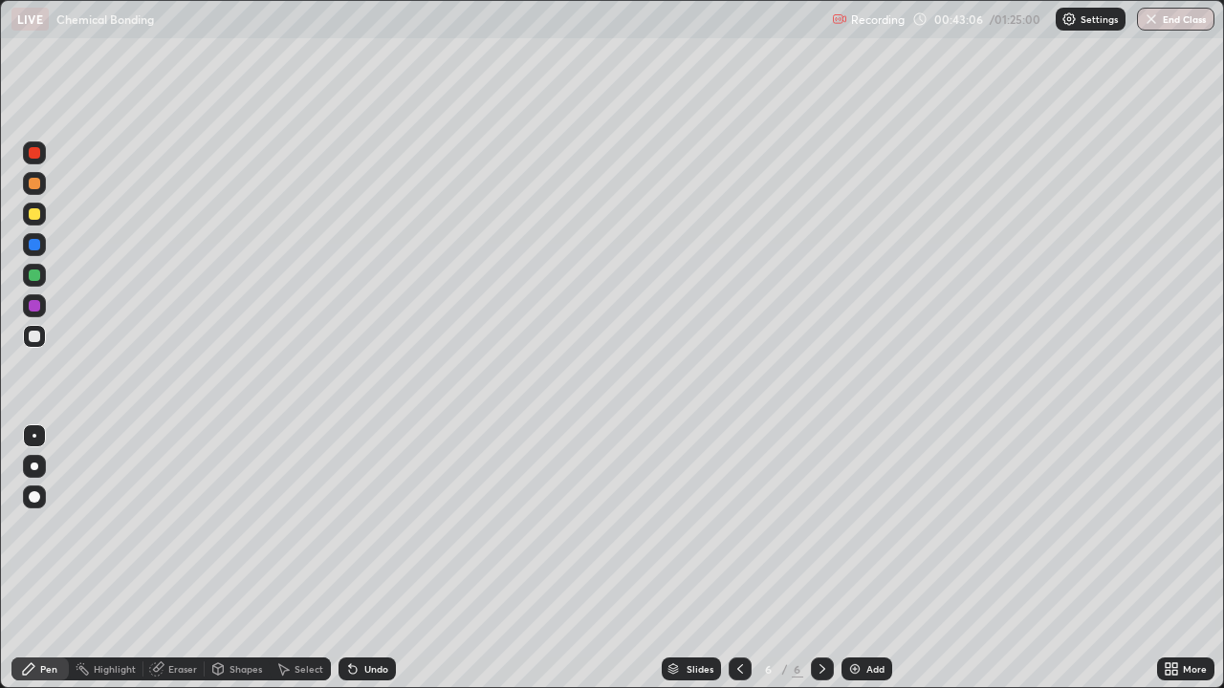
click at [374, 558] on div "Undo" at bounding box center [376, 669] width 24 height 10
click at [373, 558] on div "Undo" at bounding box center [376, 669] width 24 height 10
click at [34, 274] on div at bounding box center [34, 275] width 11 height 11
click at [856, 558] on img at bounding box center [854, 669] width 15 height 15
click at [376, 558] on div "Undo" at bounding box center [366, 669] width 57 height 23
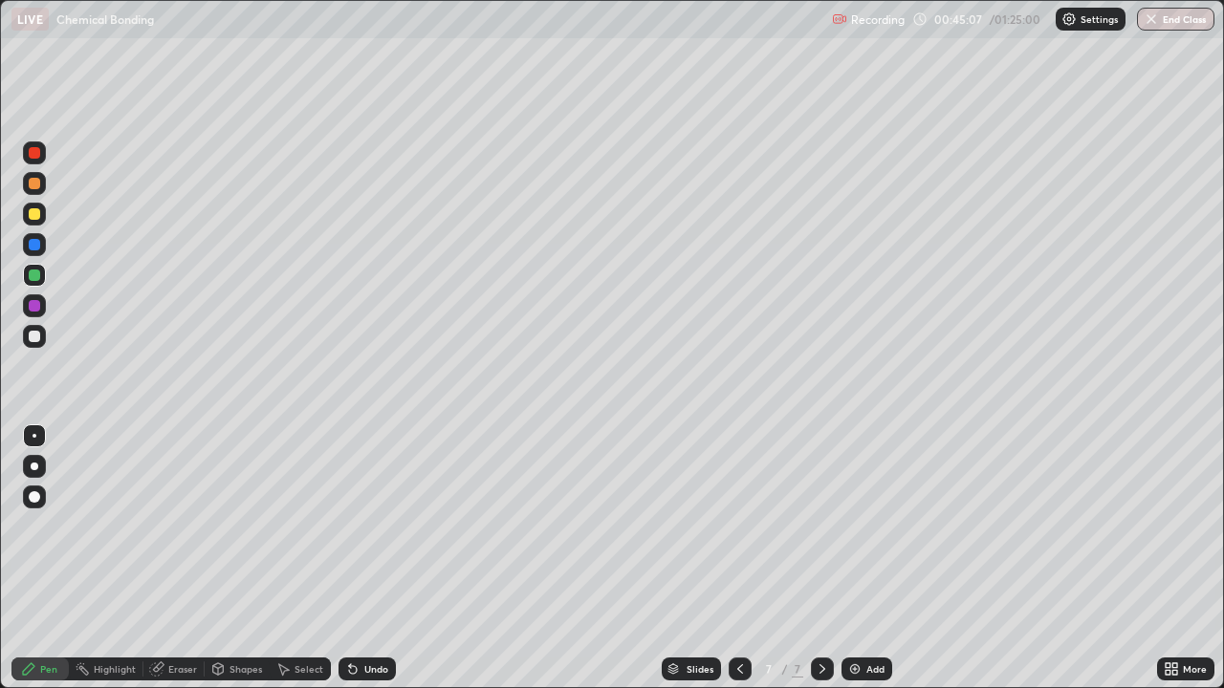
click at [366, 558] on div "Undo" at bounding box center [376, 669] width 24 height 10
click at [372, 558] on div "Undo" at bounding box center [376, 669] width 24 height 10
click at [377, 558] on div "Undo" at bounding box center [366, 669] width 57 height 23
click at [380, 558] on div "Undo" at bounding box center [366, 669] width 57 height 23
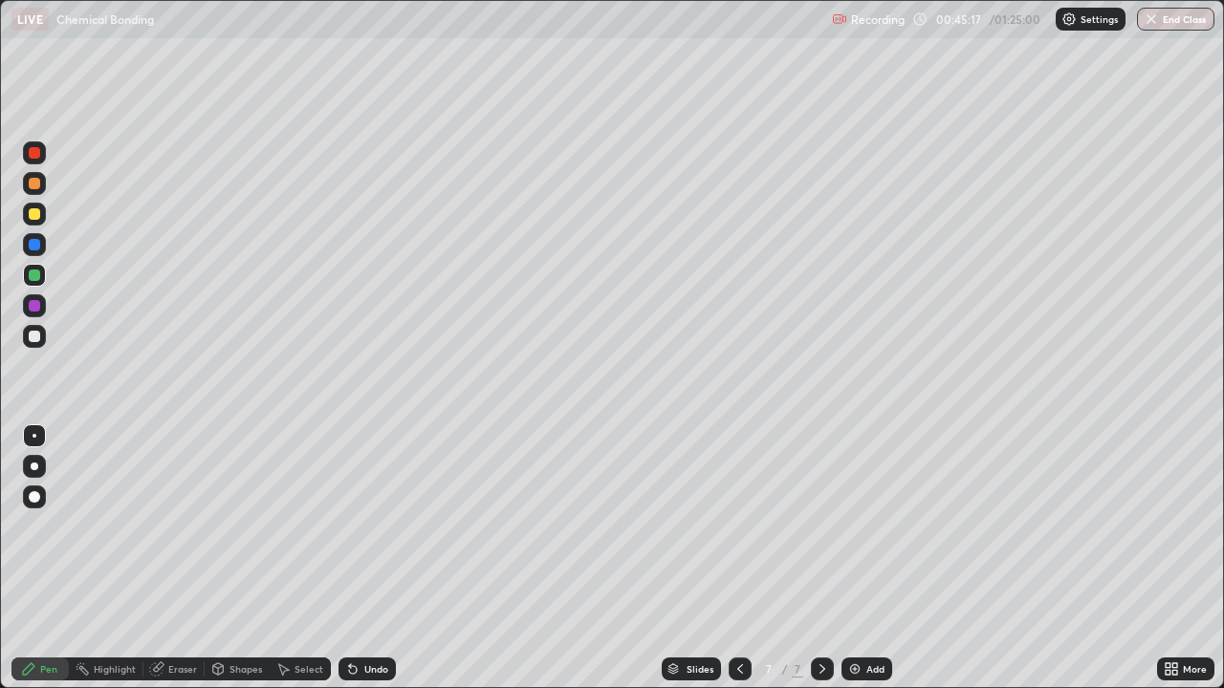
click at [35, 216] on div at bounding box center [34, 213] width 11 height 11
click at [36, 336] on div at bounding box center [34, 336] width 11 height 11
click at [38, 336] on div at bounding box center [34, 336] width 11 height 11
click at [36, 219] on div at bounding box center [34, 213] width 11 height 11
click at [189, 558] on div "Eraser" at bounding box center [182, 669] width 29 height 10
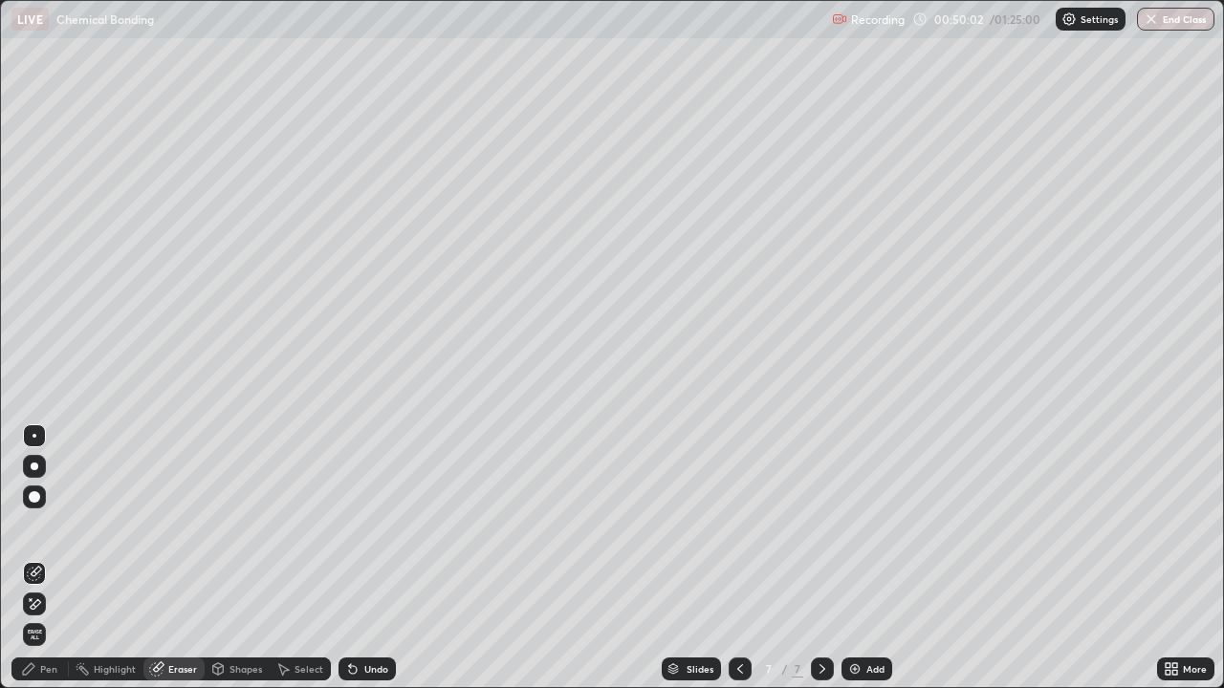
click at [51, 558] on div "Pen" at bounding box center [48, 669] width 17 height 10
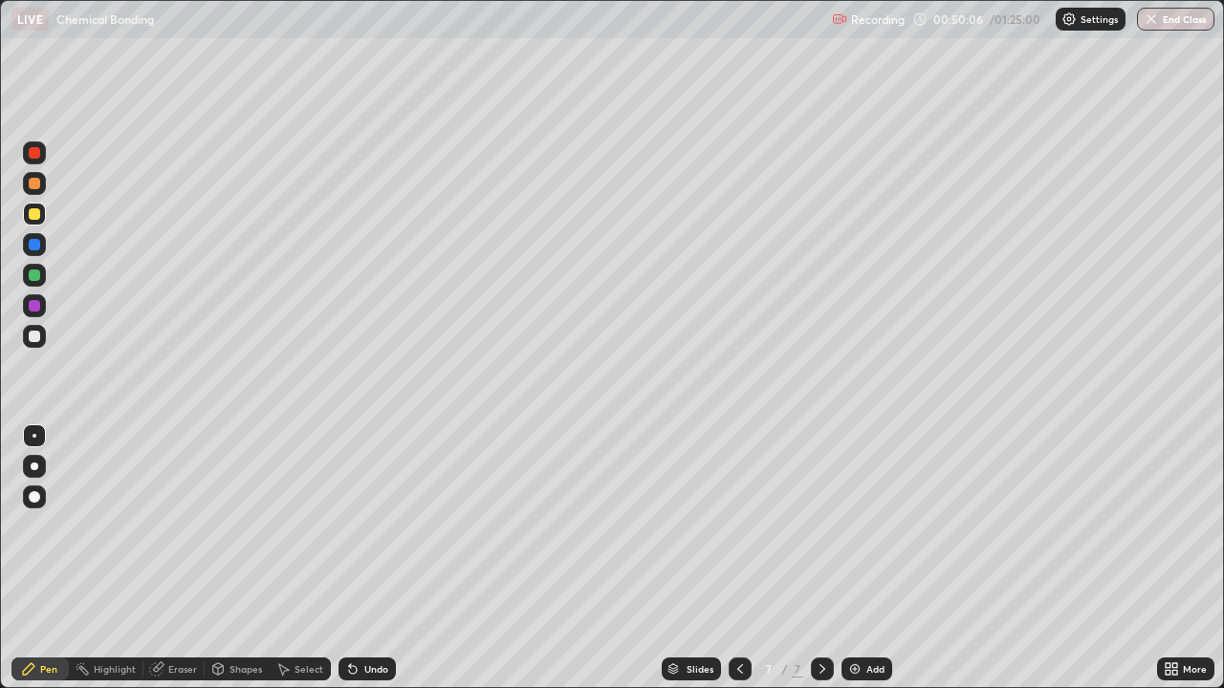
click at [33, 336] on div at bounding box center [34, 336] width 11 height 11
click at [188, 558] on div "Eraser" at bounding box center [182, 669] width 29 height 10
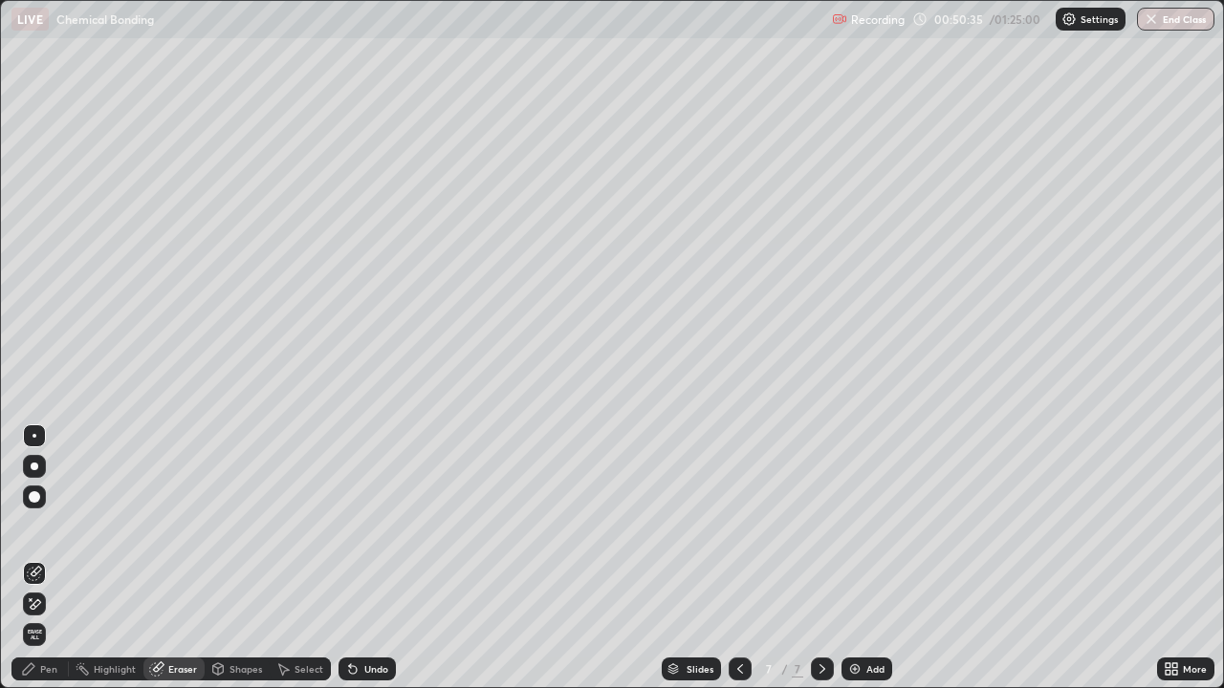
click at [54, 558] on div "Pen" at bounding box center [48, 669] width 17 height 10
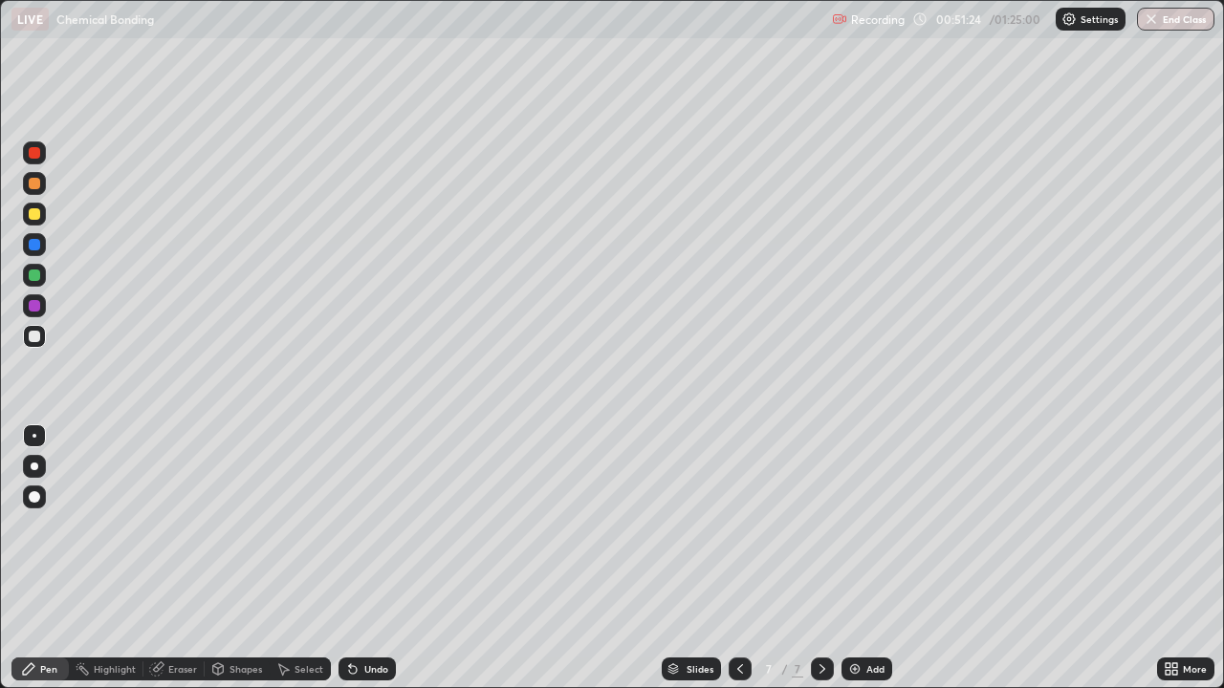
click at [32, 276] on div at bounding box center [34, 275] width 11 height 11
click at [854, 558] on img at bounding box center [854, 669] width 15 height 15
click at [37, 219] on div at bounding box center [34, 213] width 11 height 11
click at [364, 558] on div "Undo" at bounding box center [376, 669] width 24 height 10
click at [368, 558] on div "Undo" at bounding box center [376, 669] width 24 height 10
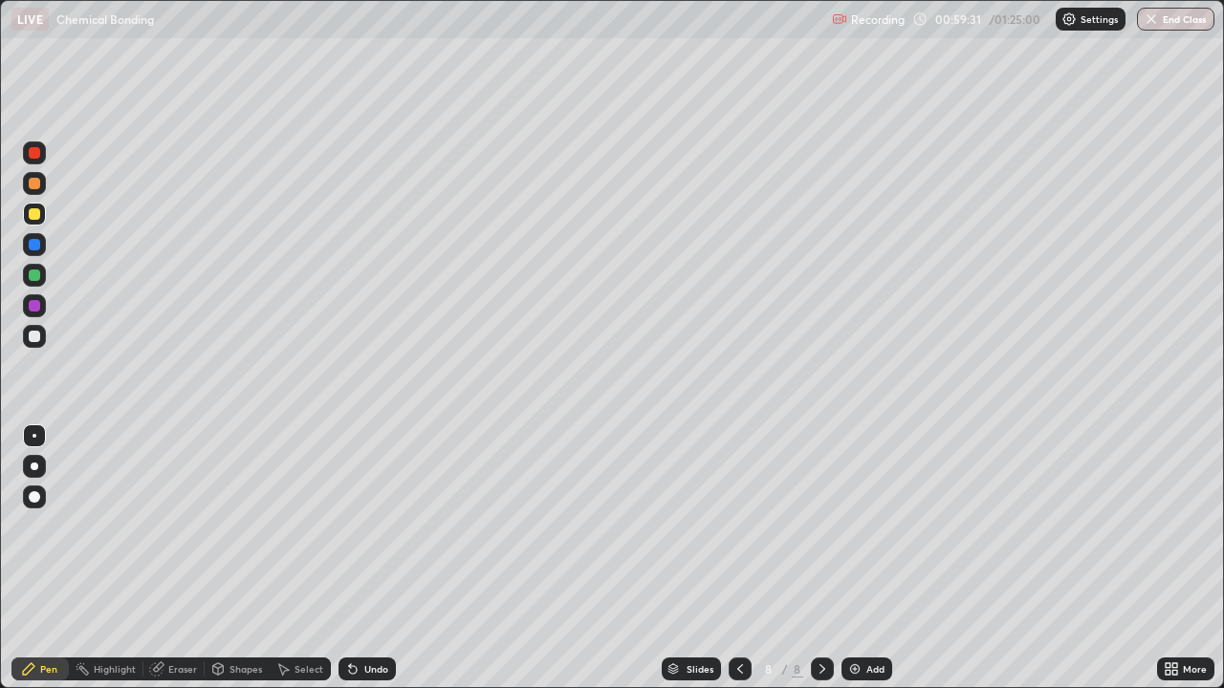
click at [378, 558] on div "Undo" at bounding box center [376, 669] width 24 height 10
click at [377, 558] on div "Undo" at bounding box center [376, 669] width 24 height 10
click at [42, 338] on div at bounding box center [34, 336] width 23 height 23
click at [374, 558] on div "Undo" at bounding box center [376, 669] width 24 height 10
click at [370, 558] on div "Undo" at bounding box center [366, 669] width 57 height 23
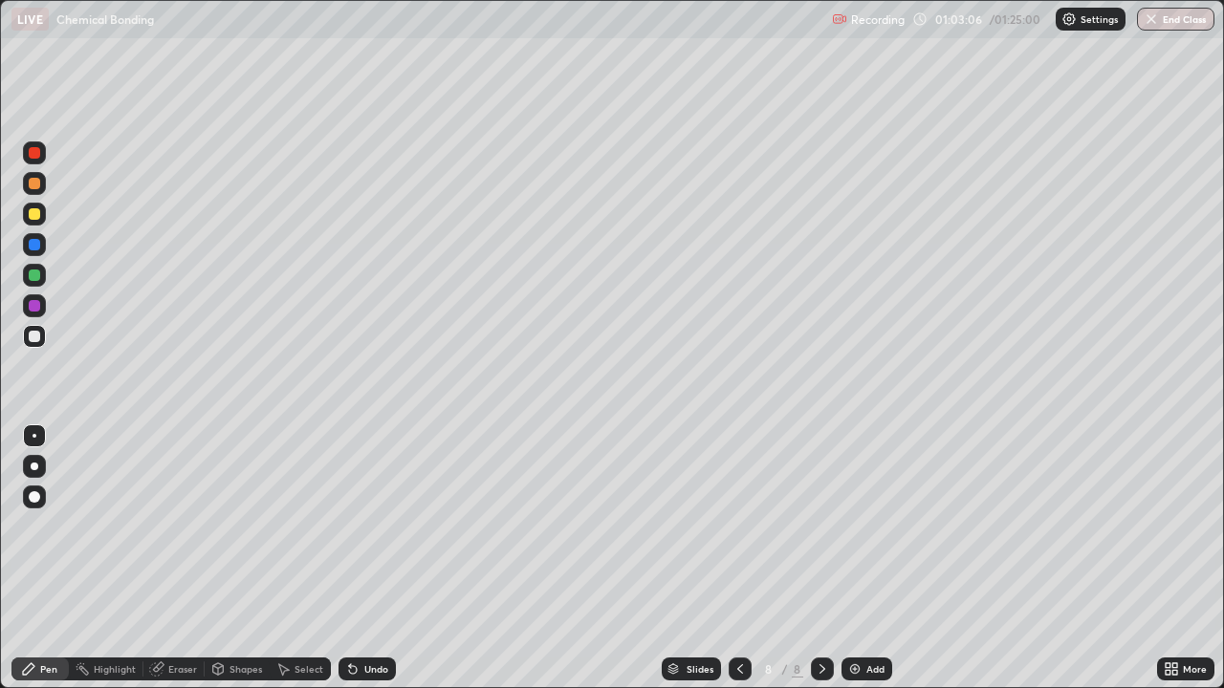
click at [374, 558] on div "Undo" at bounding box center [376, 669] width 24 height 10
click at [376, 558] on div "Undo" at bounding box center [376, 669] width 24 height 10
click at [363, 558] on div "Undo" at bounding box center [366, 669] width 57 height 23
click at [371, 558] on div "Undo" at bounding box center [376, 669] width 24 height 10
click at [860, 558] on div "Add" at bounding box center [866, 669] width 51 height 23
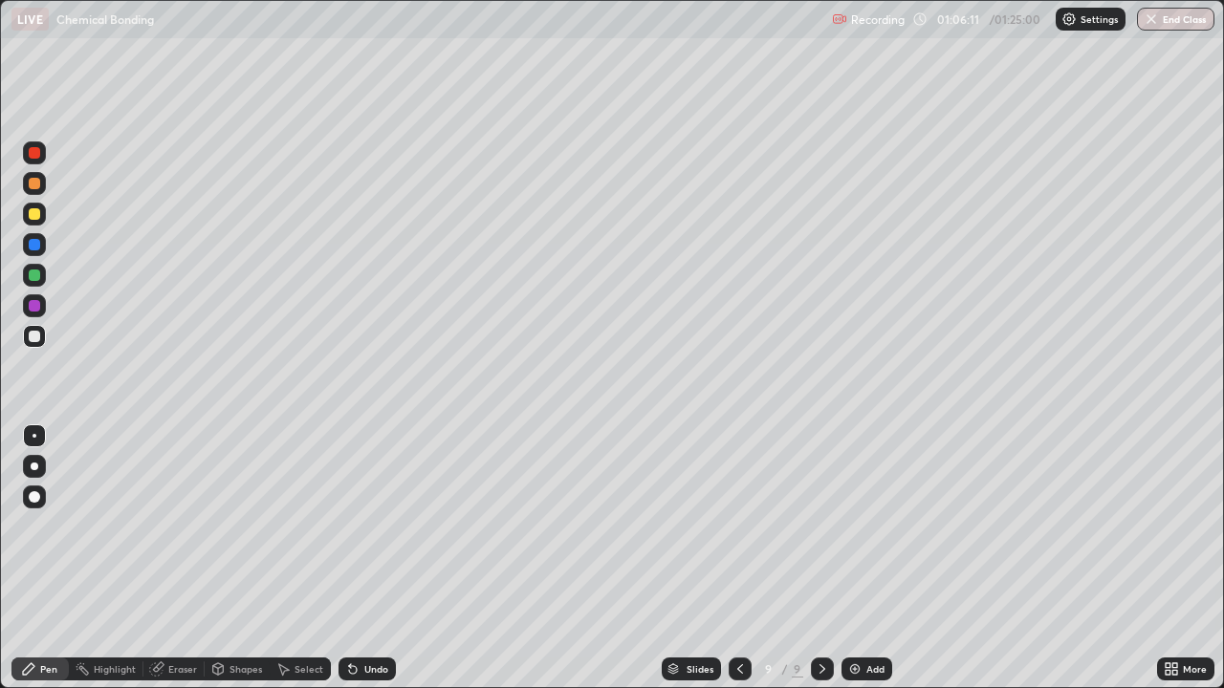
click at [36, 217] on div at bounding box center [34, 213] width 11 height 11
click at [33, 337] on div at bounding box center [34, 336] width 11 height 11
click at [49, 335] on div at bounding box center [34, 336] width 31 height 31
click at [369, 558] on div "Undo" at bounding box center [376, 669] width 24 height 10
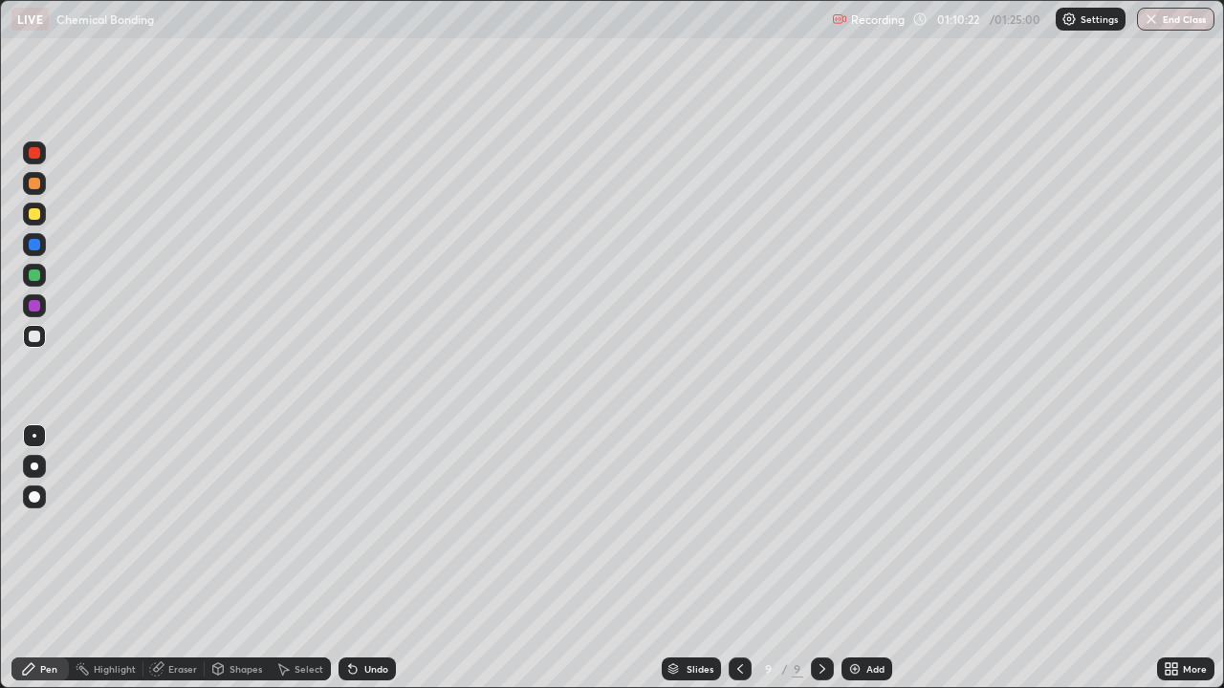
click at [369, 558] on div "Undo" at bounding box center [376, 669] width 24 height 10
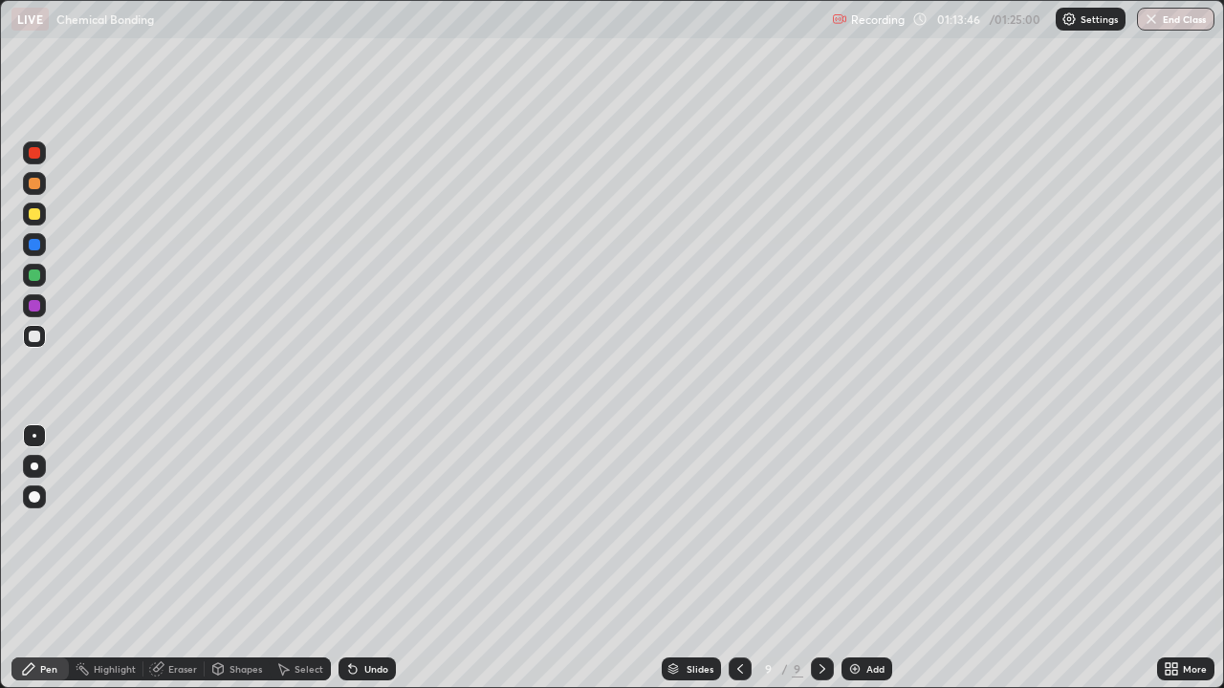
click at [39, 214] on div at bounding box center [34, 213] width 11 height 11
click at [369, 558] on div "Undo" at bounding box center [376, 669] width 24 height 10
click at [848, 558] on img at bounding box center [854, 669] width 15 height 15
click at [35, 214] on div at bounding box center [34, 213] width 11 height 11
click at [365, 558] on div "Undo" at bounding box center [376, 669] width 24 height 10
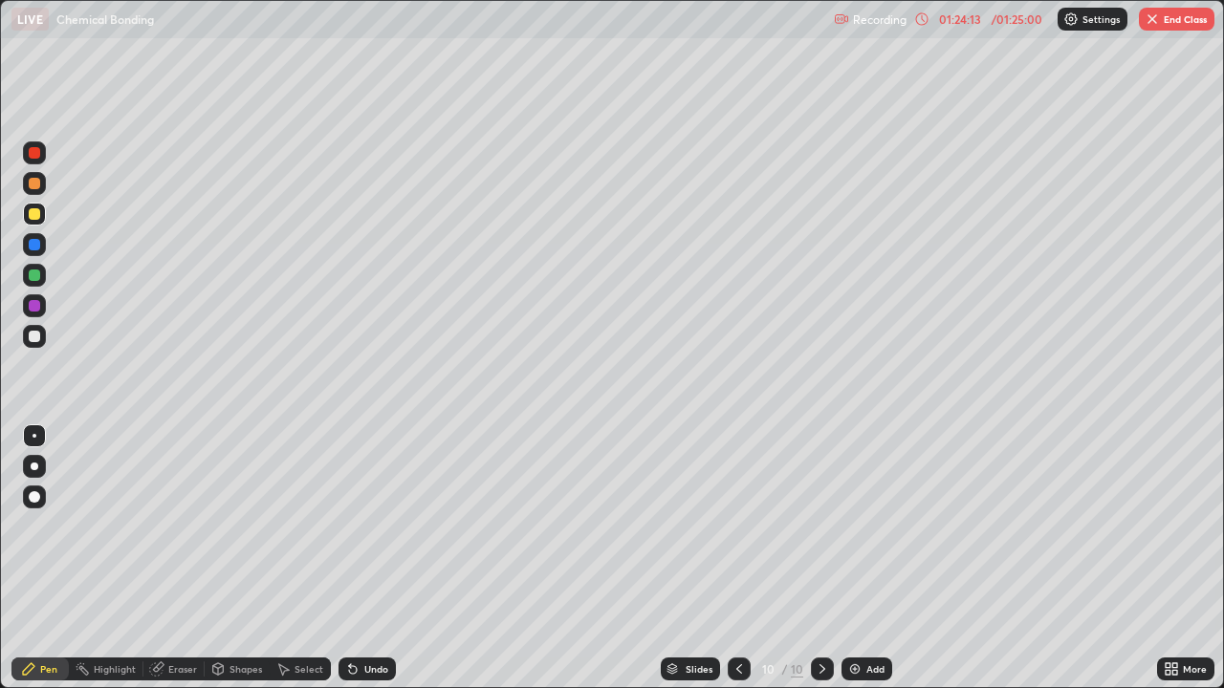
click at [364, 558] on div "Undo" at bounding box center [376, 669] width 24 height 10
click at [368, 558] on div "Undo" at bounding box center [376, 669] width 24 height 10
click at [371, 558] on div "Undo" at bounding box center [376, 669] width 24 height 10
click at [37, 336] on div at bounding box center [34, 336] width 11 height 11
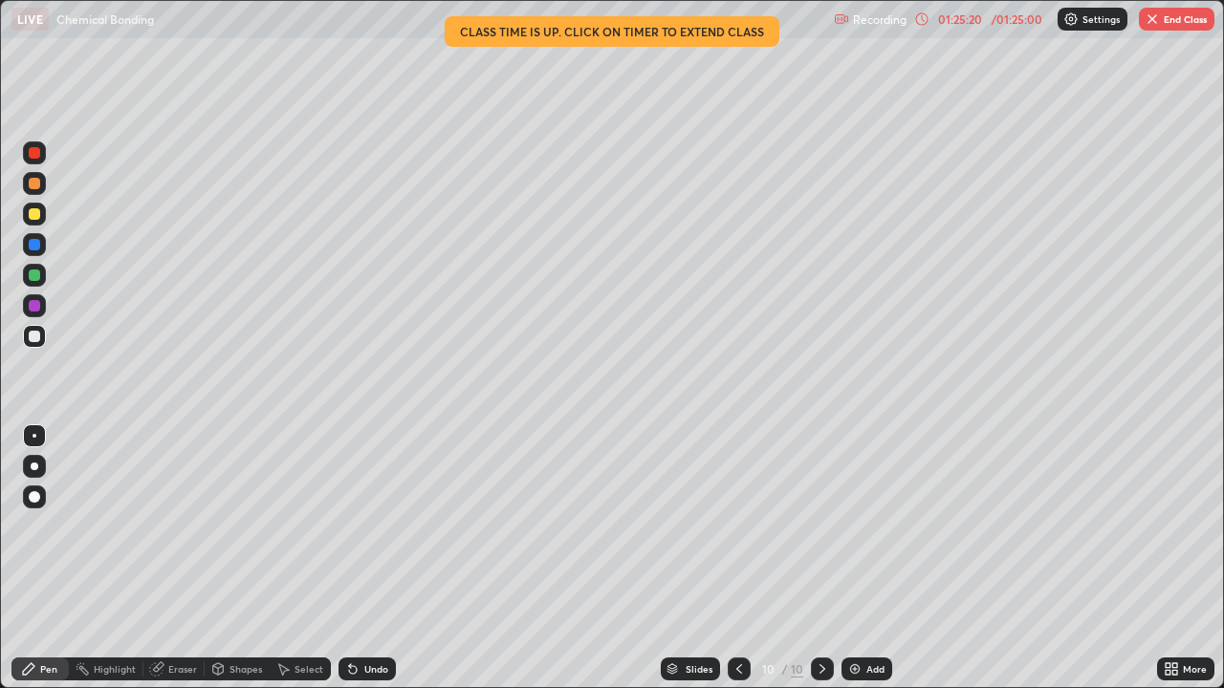
click at [1180, 27] on button "End Class" at bounding box center [1177, 19] width 76 height 23
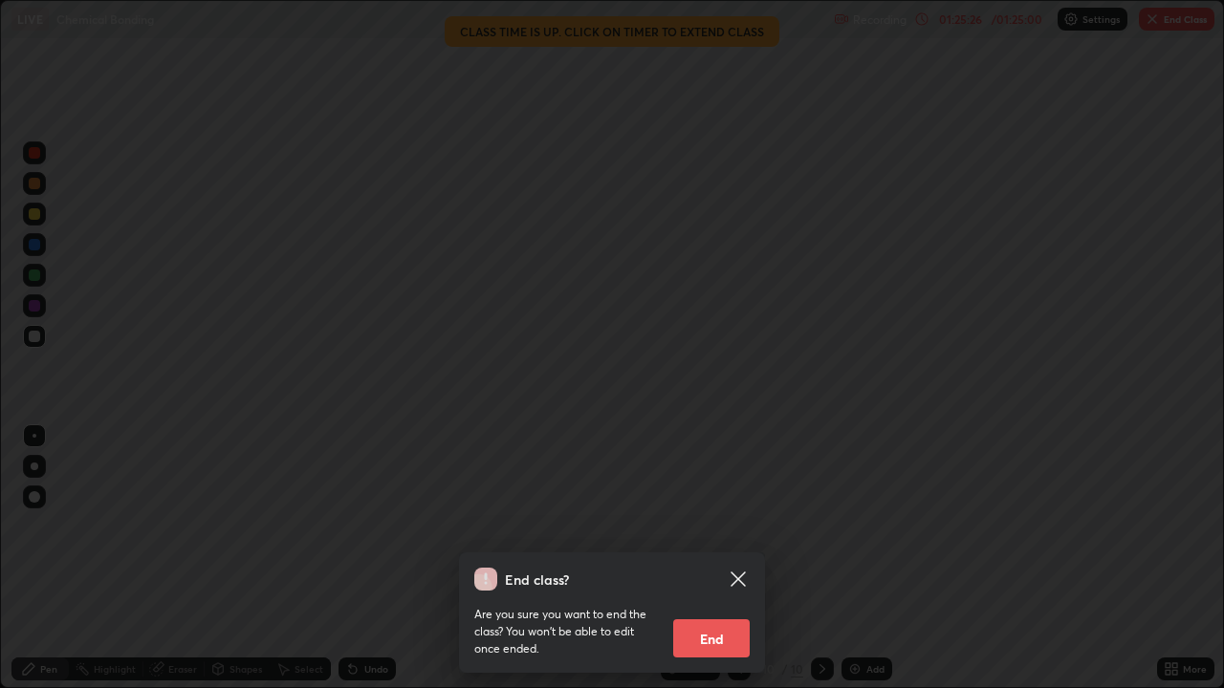
click at [723, 558] on button "End" at bounding box center [711, 638] width 76 height 38
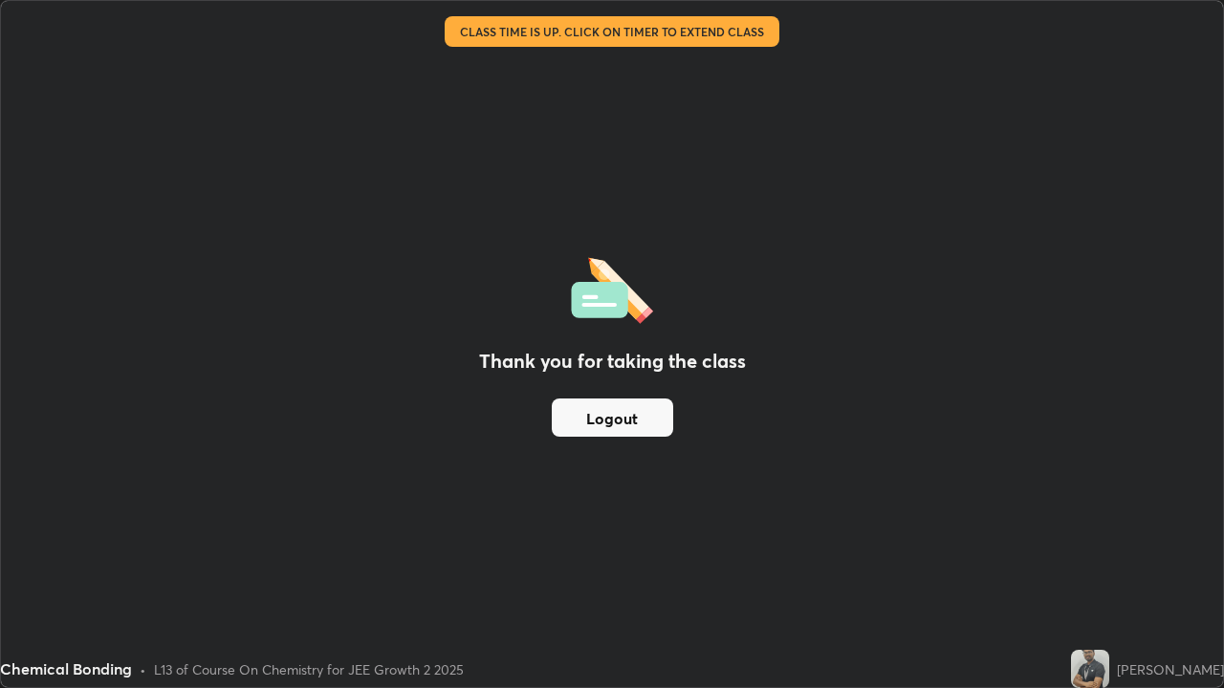
click at [633, 422] on button "Logout" at bounding box center [612, 418] width 121 height 38
